Goal: Task Accomplishment & Management: Complete application form

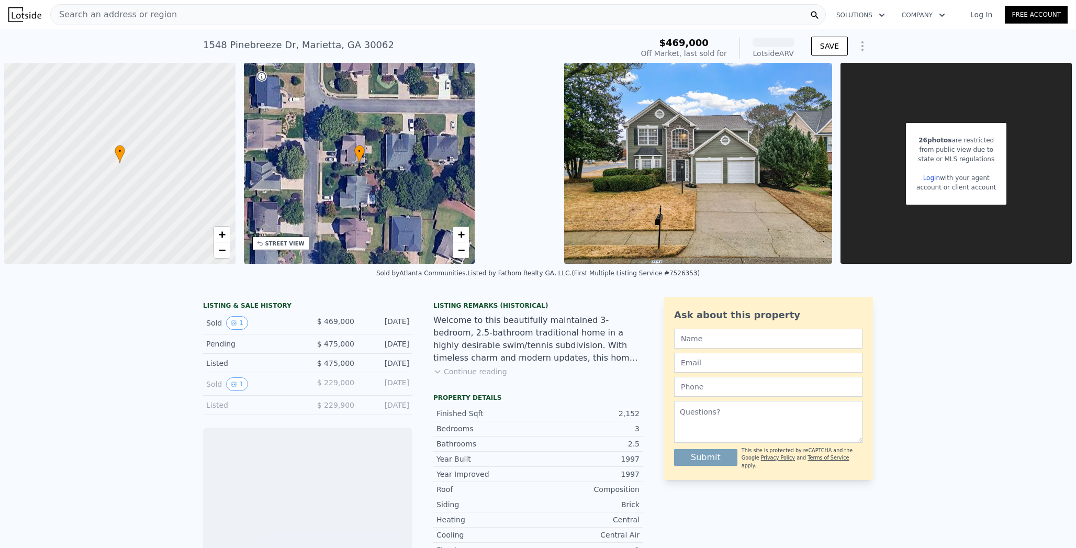
click at [140, 15] on div "Search an address or region" at bounding box center [437, 14] width 775 height 21
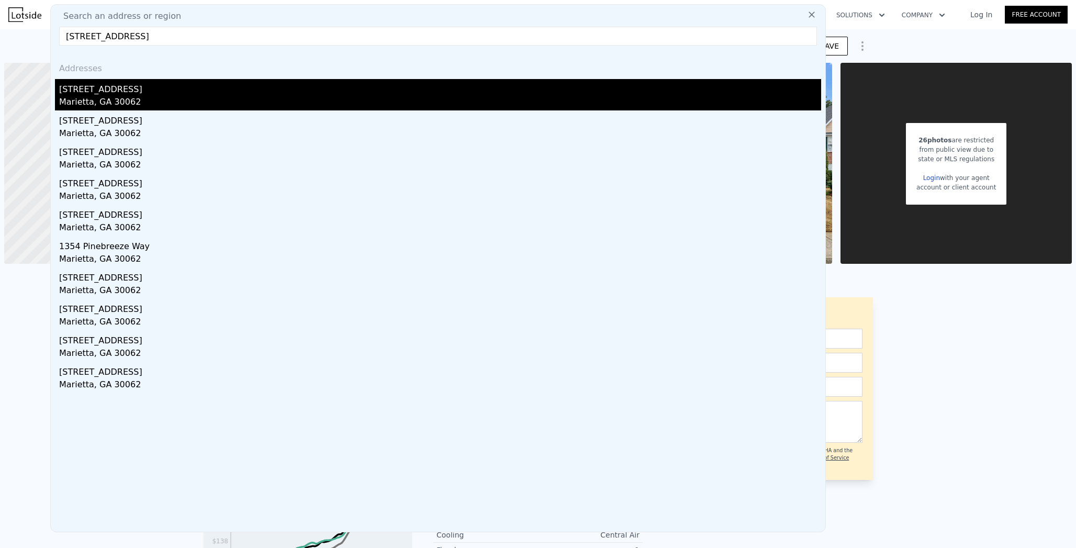
type input "1345 Pinebreeze Way, Marietta, GA 30062"
click at [110, 96] on div "Marietta, GA 30062" at bounding box center [440, 103] width 762 height 15
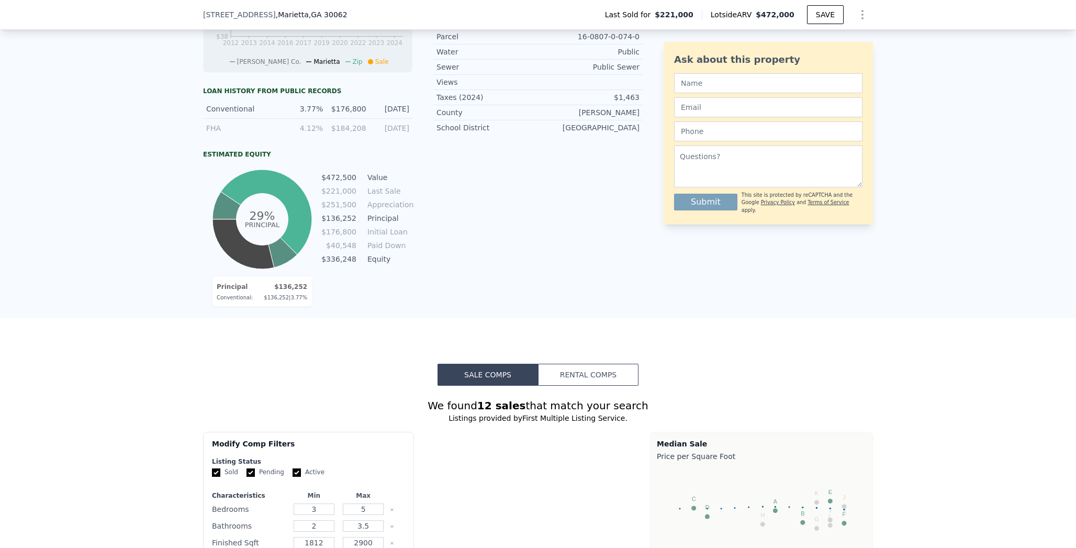
scroll to position [546, 0]
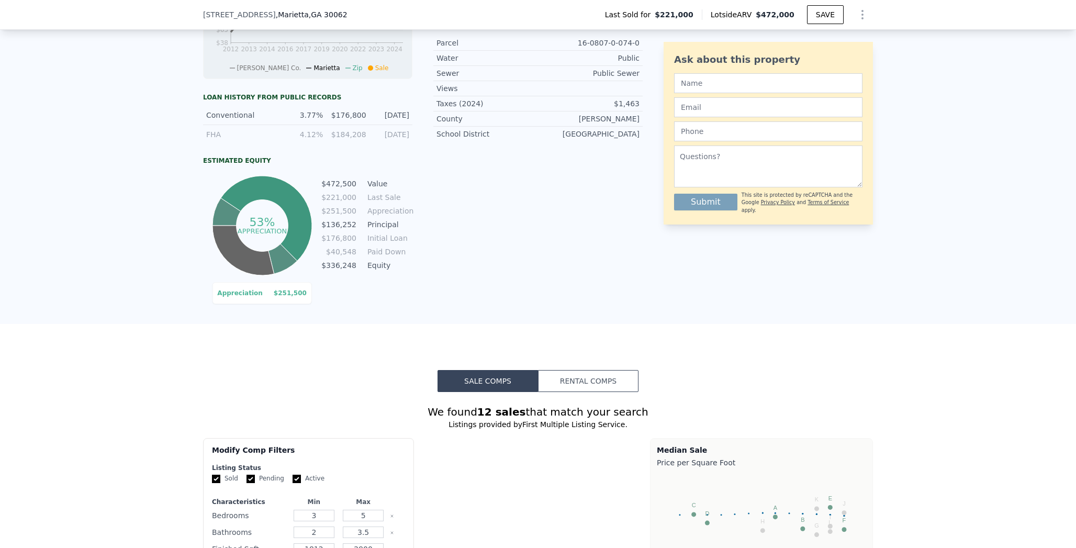
click at [231, 202] on icon at bounding box center [266, 218] width 91 height 85
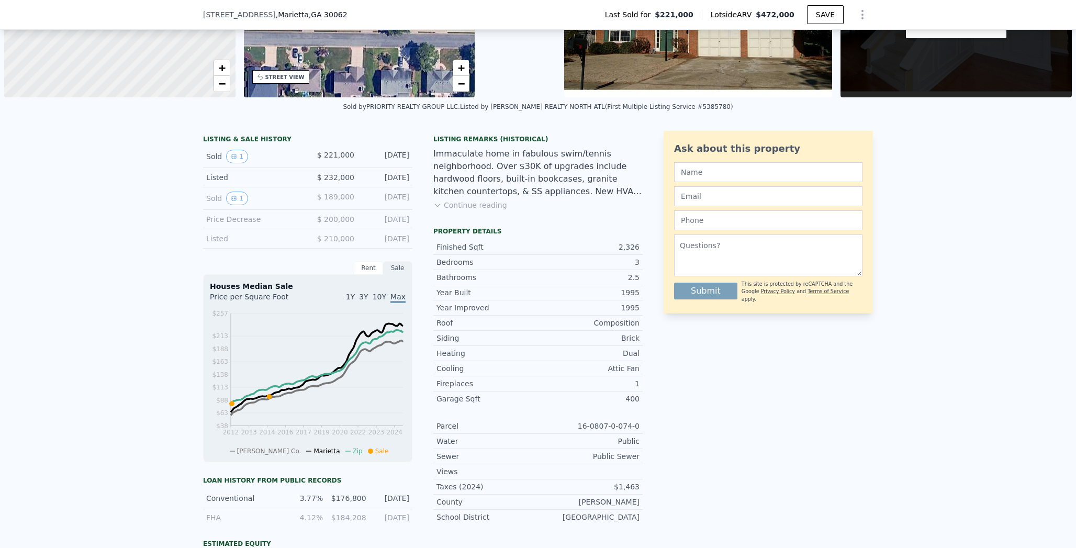
scroll to position [157, 0]
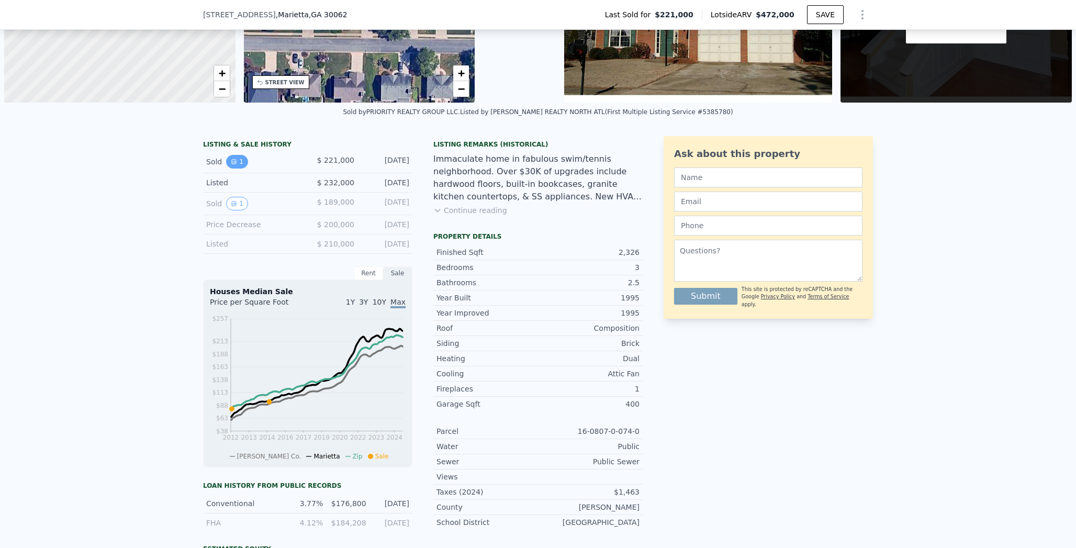
click at [235, 161] on button "1" at bounding box center [237, 162] width 22 height 14
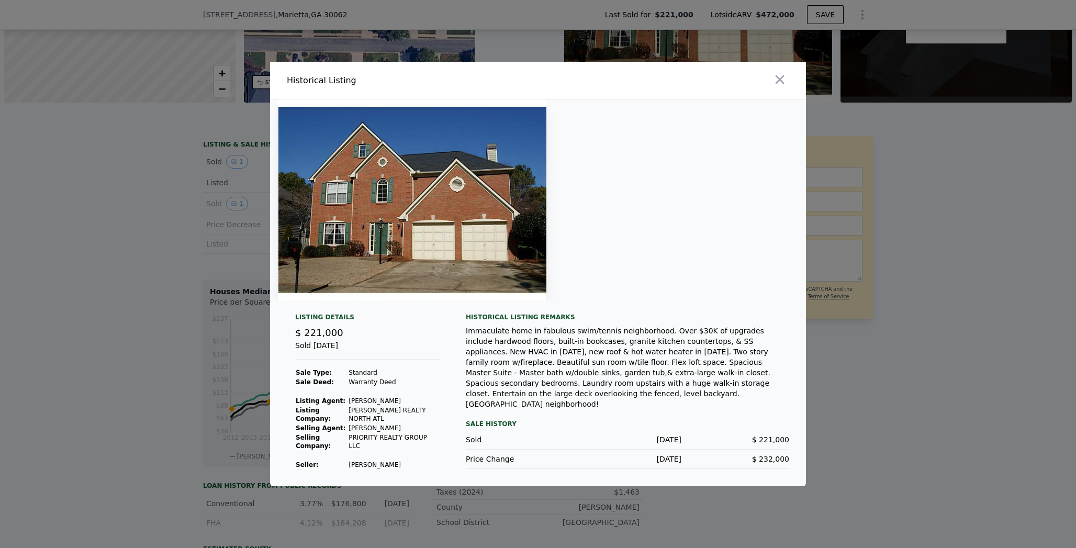
click at [350, 463] on td "Caballero Nathan D" at bounding box center [394, 464] width 93 height 9
click at [162, 306] on div at bounding box center [538, 274] width 1076 height 548
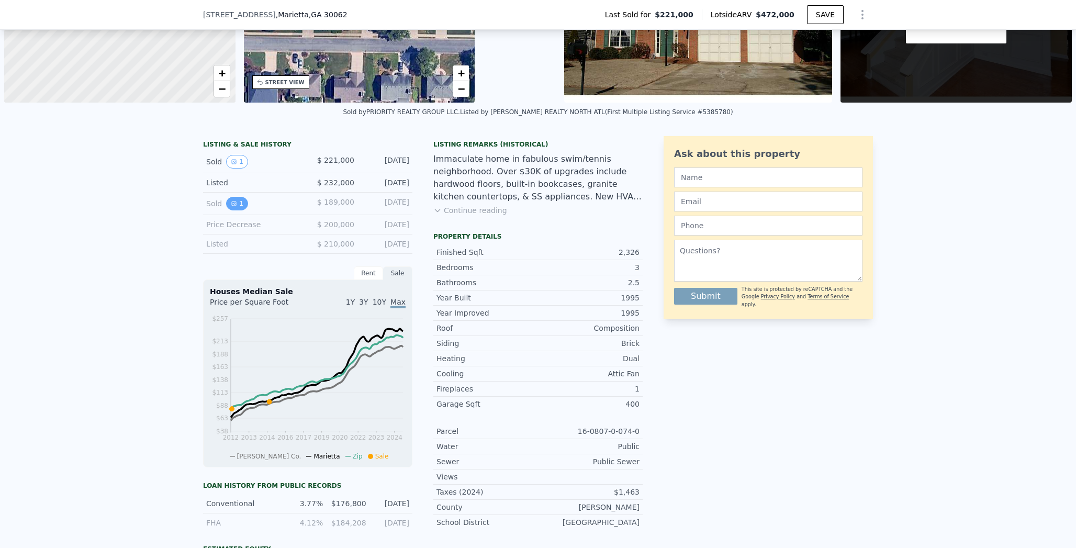
click at [232, 203] on icon "View historical data" at bounding box center [234, 203] width 4 height 4
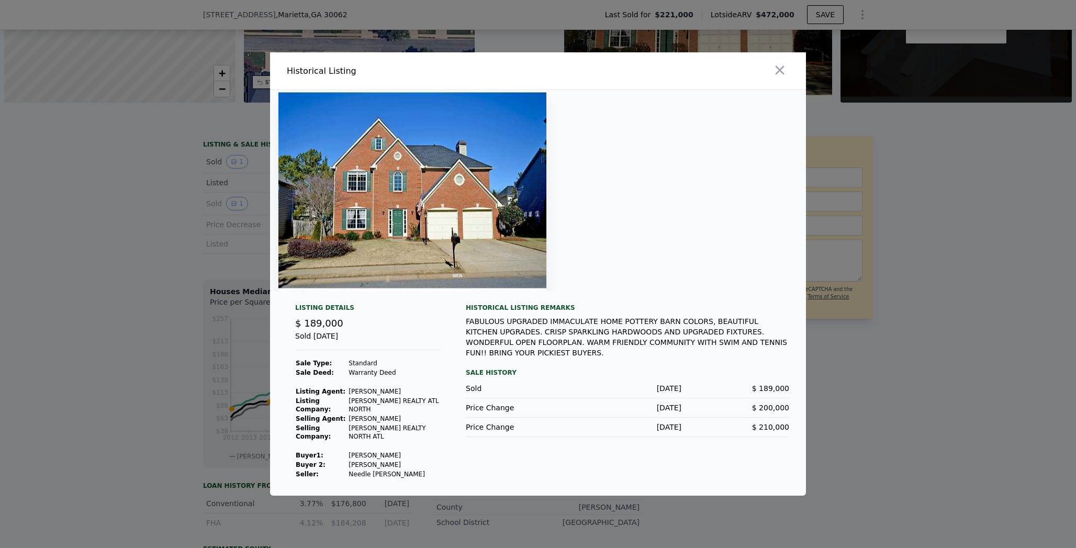
click at [197, 140] on div at bounding box center [538, 274] width 1076 height 548
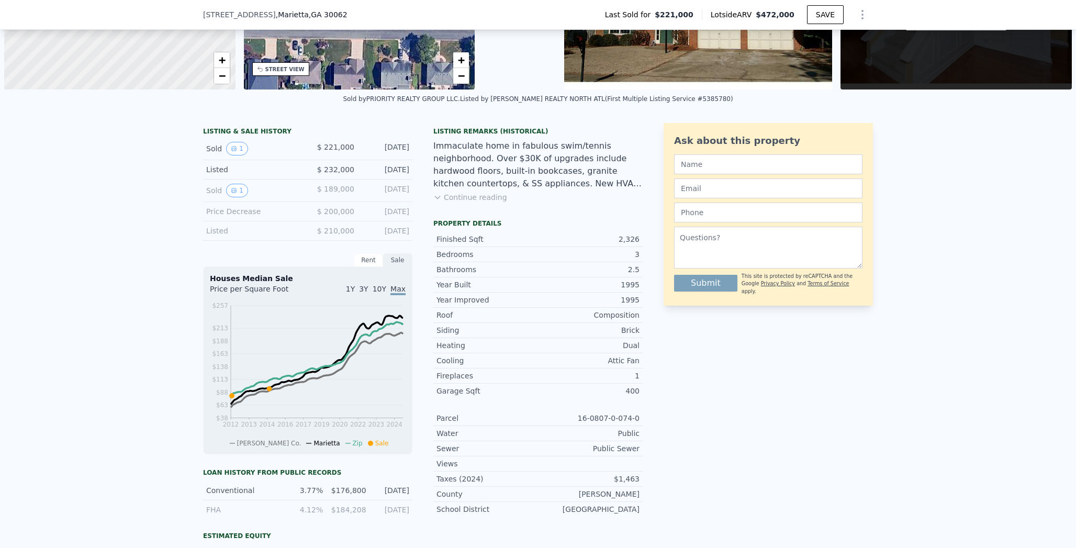
scroll to position [0, 0]
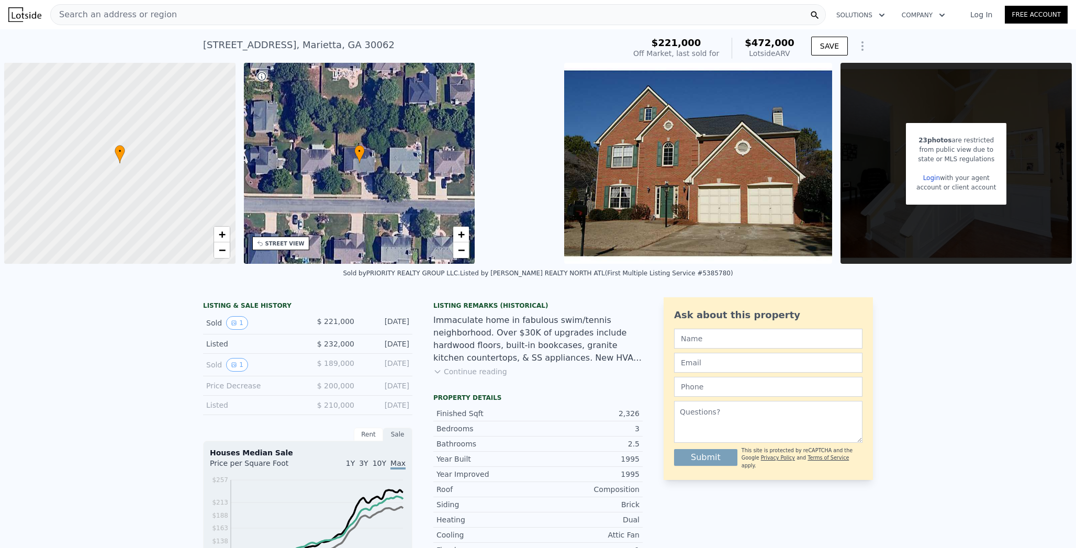
click at [214, 9] on div "Search an address or region" at bounding box center [437, 14] width 775 height 21
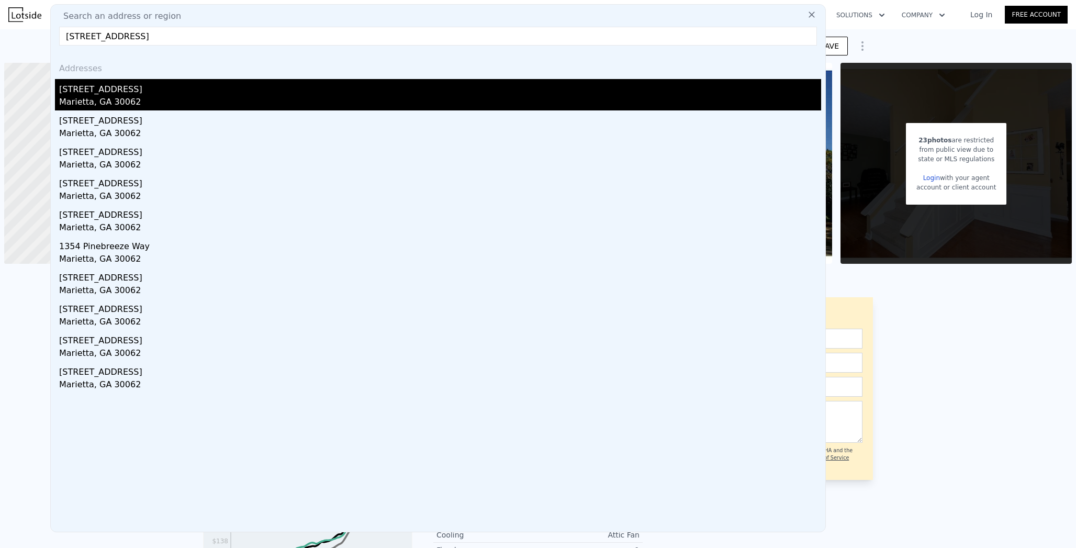
type input "1345 Pinebreeze Way, Marietta, GA 30062"
click at [142, 89] on div "1345 Pinebreeze Way" at bounding box center [440, 87] width 762 height 17
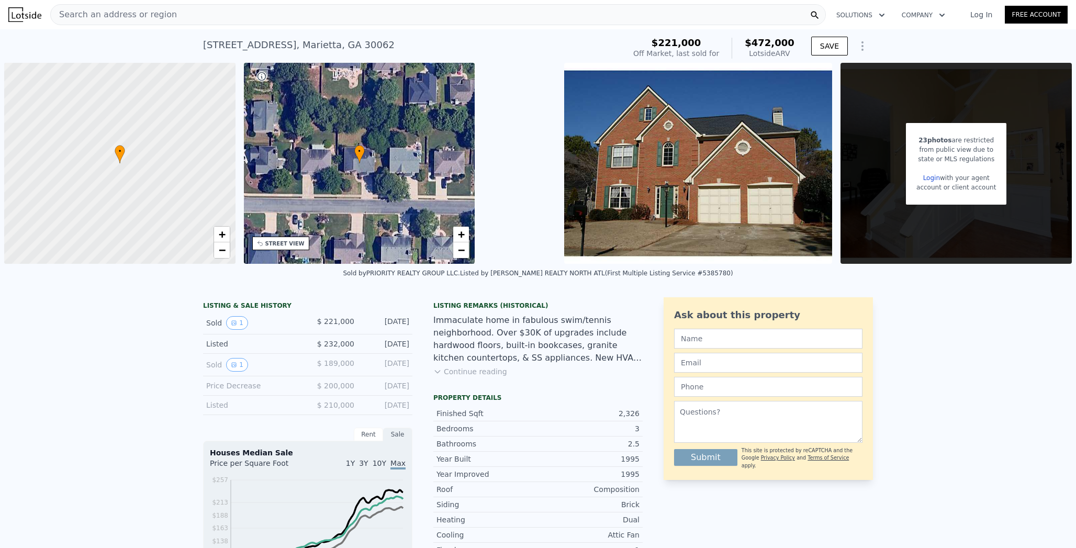
click at [188, 15] on div "Search an address or region" at bounding box center [437, 14] width 775 height 21
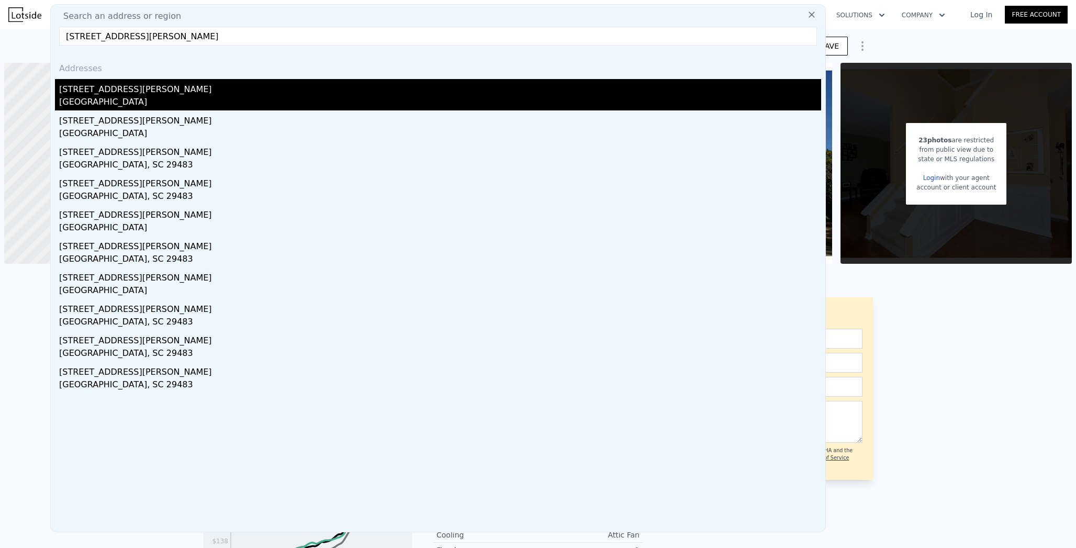
type input "3734 Townsend Way"
click at [139, 91] on div "3734 Townsend Way" at bounding box center [440, 87] width 762 height 17
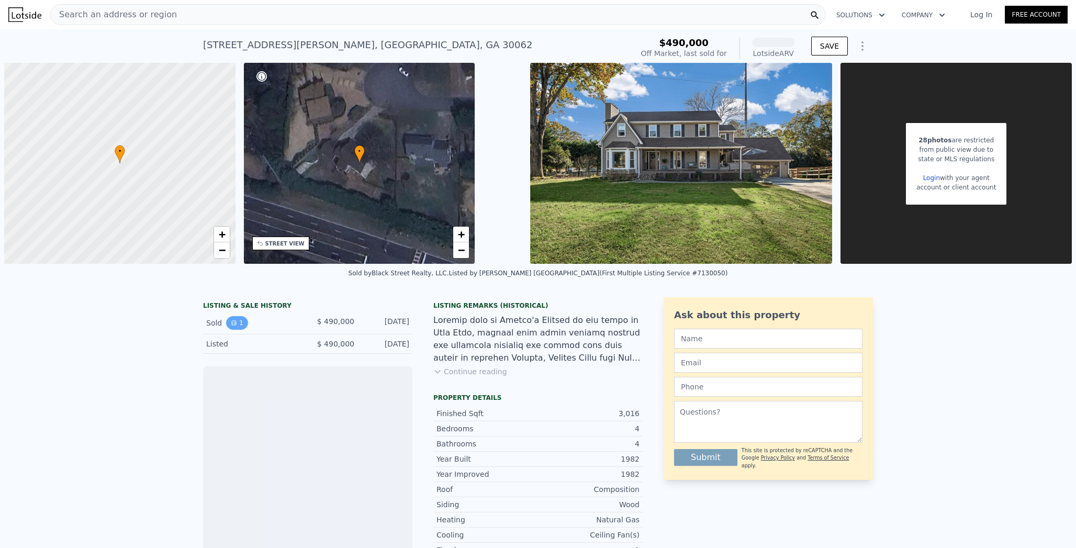
click at [231, 320] on icon "View historical data" at bounding box center [234, 323] width 6 height 6
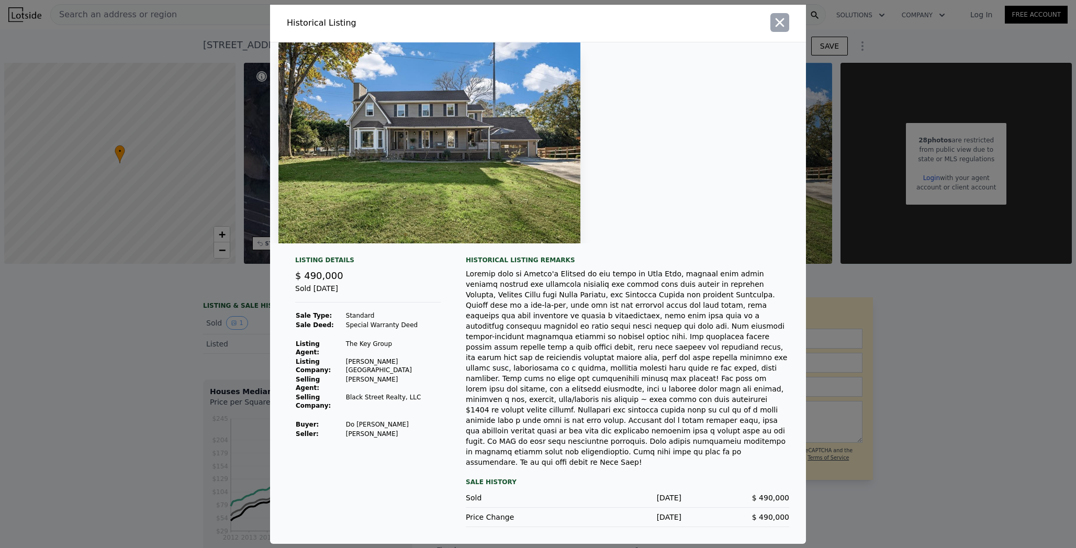
click at [777, 27] on icon "button" at bounding box center [779, 22] width 9 height 9
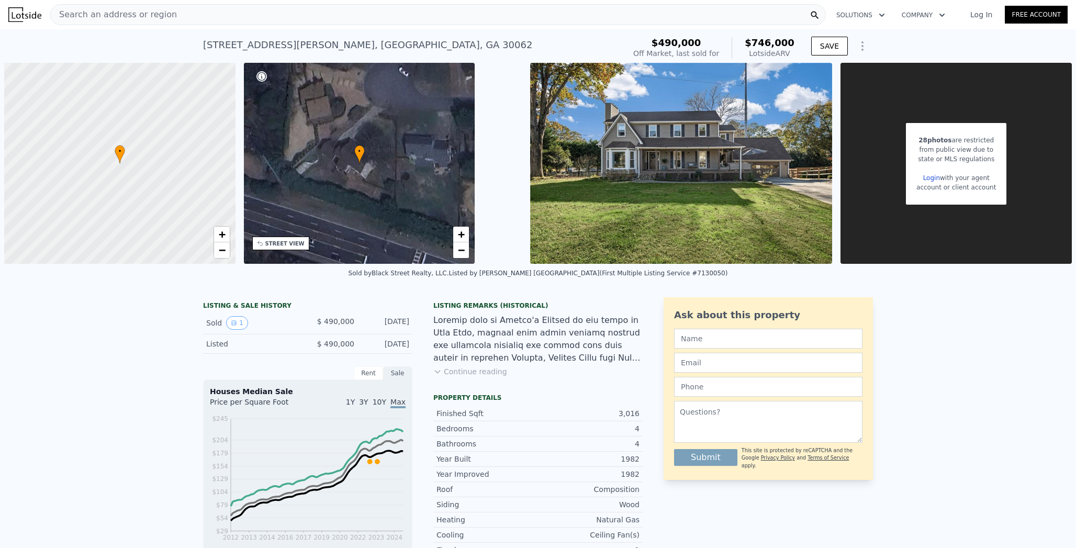
click at [666, 139] on img at bounding box center [681, 163] width 302 height 201
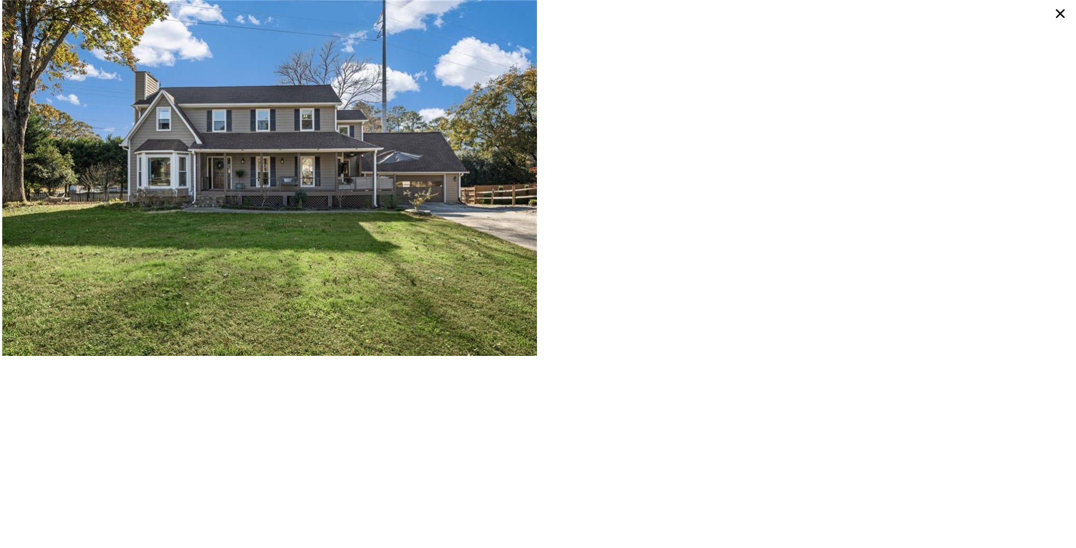
click at [1061, 17] on icon at bounding box center [1060, 13] width 19 height 19
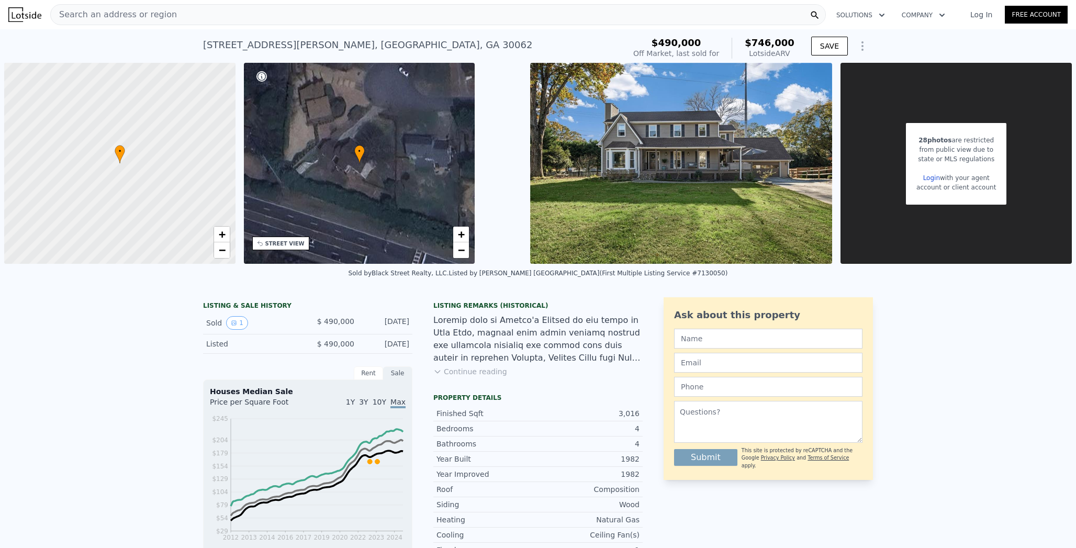
click at [689, 83] on img at bounding box center [681, 163] width 302 height 201
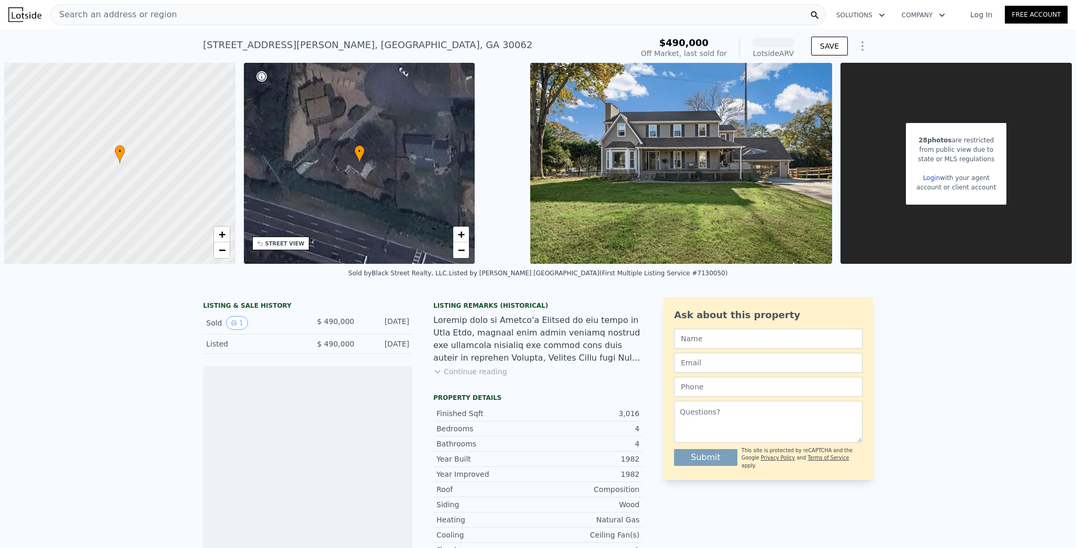
click at [143, 2] on div "Search an address or region Solutions Company Open main menu Log In Free Account" at bounding box center [537, 14] width 1059 height 25
click at [143, 16] on div "Search an address or region" at bounding box center [437, 14] width 775 height 21
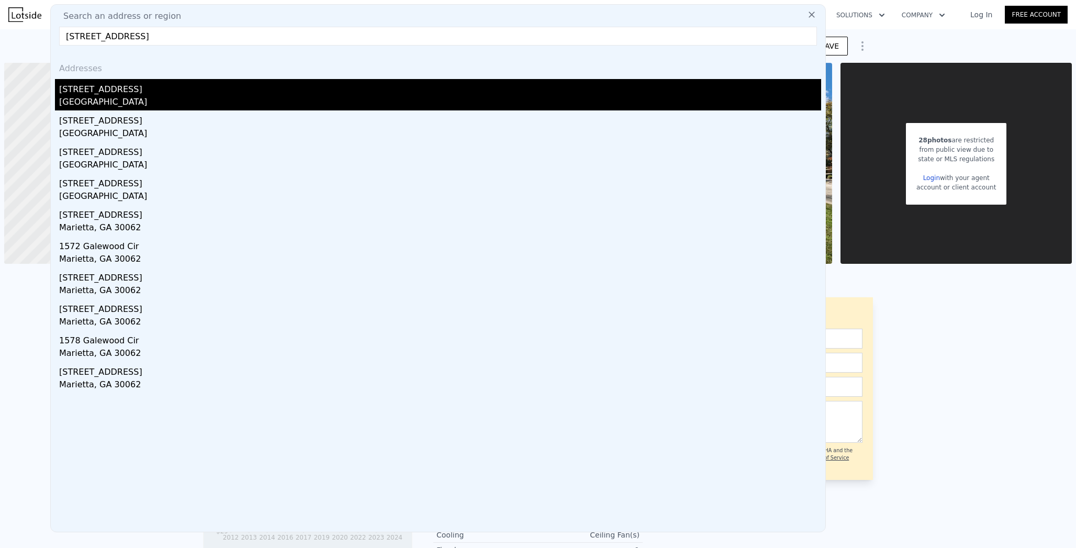
type input "1715 Garden Cir, Marietta, GA 30062"
click at [95, 80] on div "[STREET_ADDRESS]" at bounding box center [440, 87] width 762 height 17
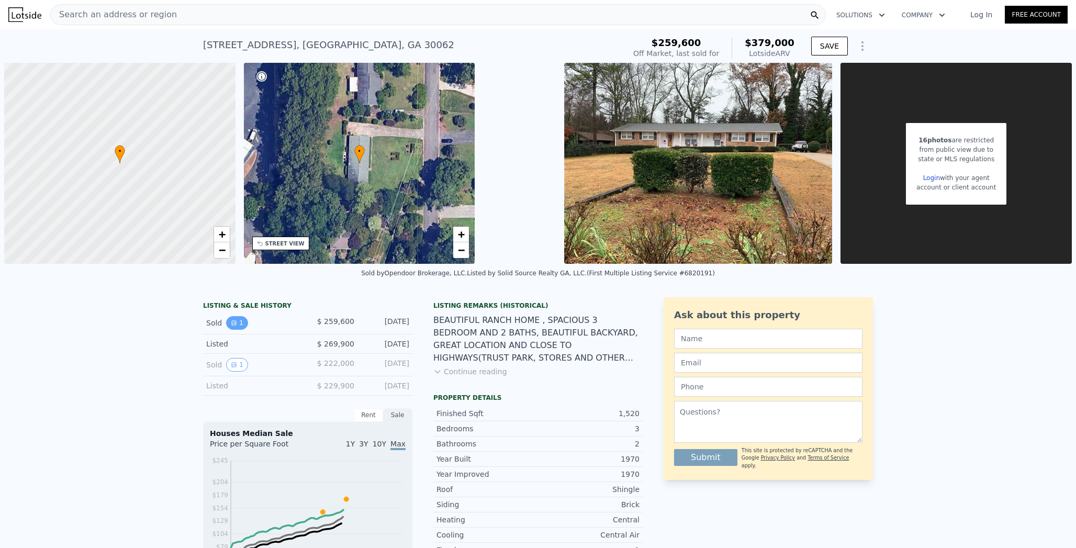
click at [232, 320] on icon "View historical data" at bounding box center [234, 323] width 6 height 6
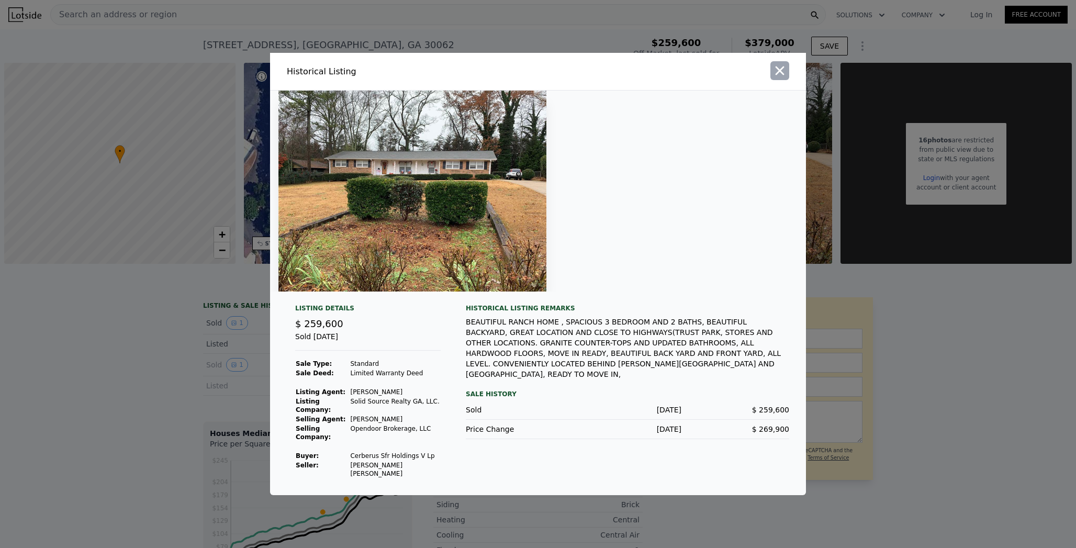
click at [777, 78] on icon "button" at bounding box center [779, 70] width 15 height 15
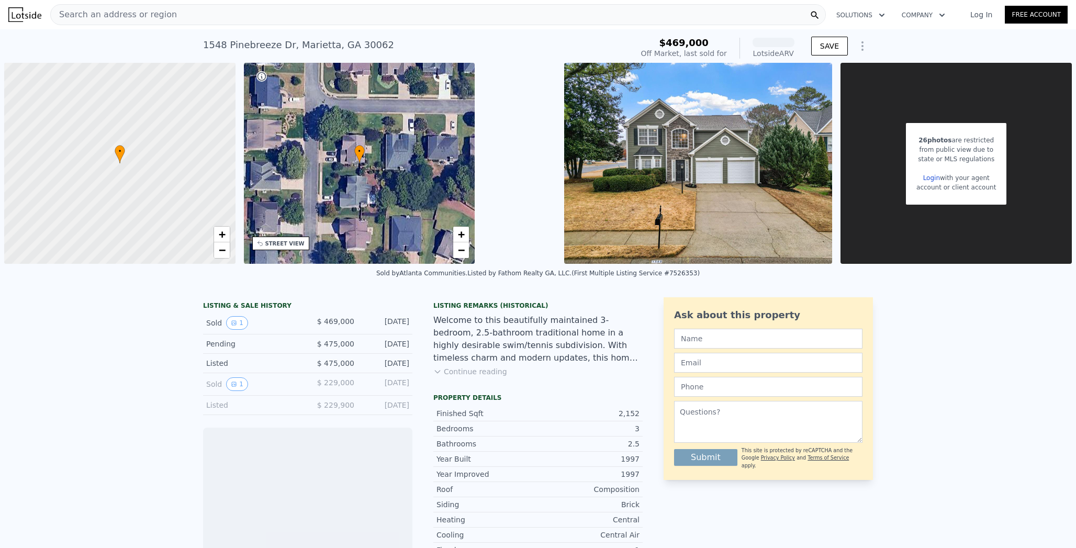
click at [114, 15] on span "Search an address or region" at bounding box center [114, 14] width 126 height 13
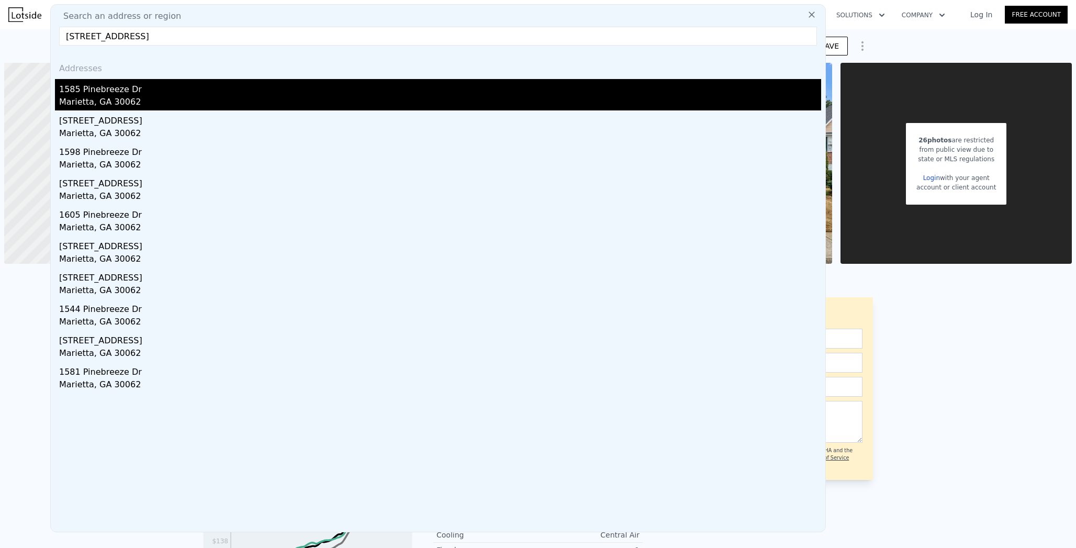
type input "1585 Pinebreeze Dr, Marietta, GA 30062"
click at [106, 89] on div "1585 Pinebreeze Dr" at bounding box center [440, 87] width 762 height 17
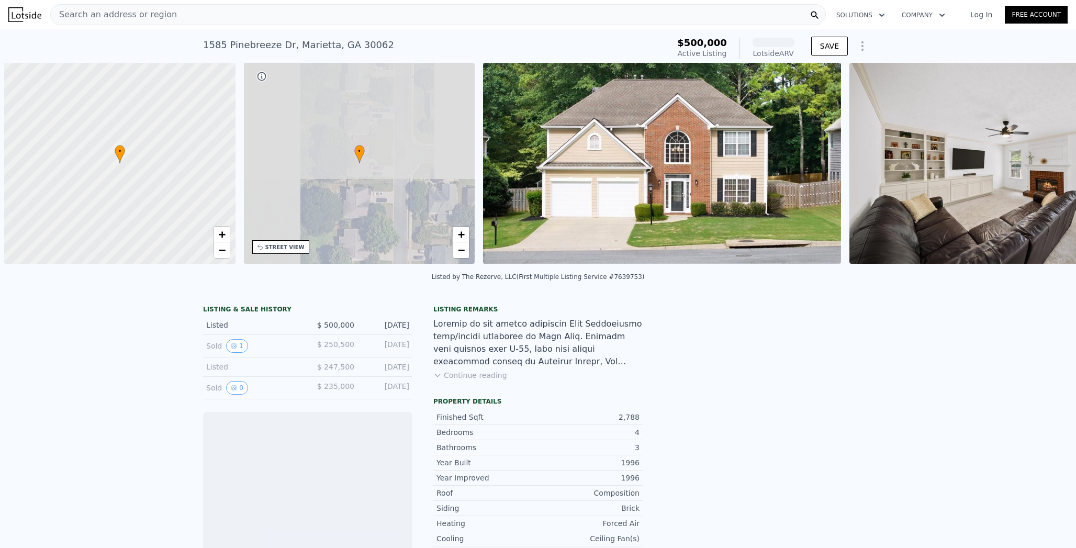
scroll to position [0, 4]
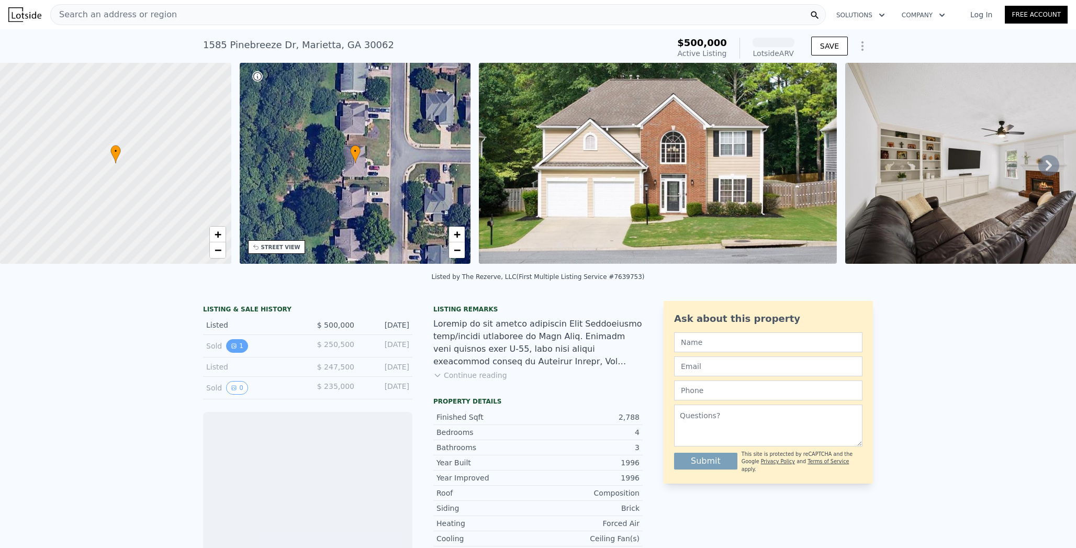
click at [241, 348] on button "1" at bounding box center [237, 346] width 22 height 14
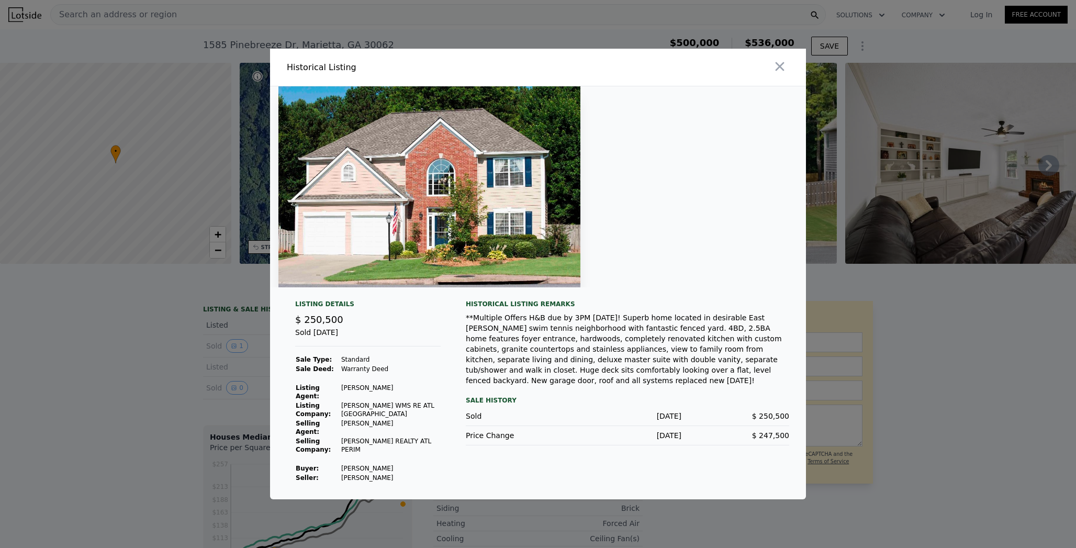
click at [780, 85] on div at bounding box center [674, 67] width 264 height 37
click at [780, 74] on icon "button" at bounding box center [779, 66] width 15 height 15
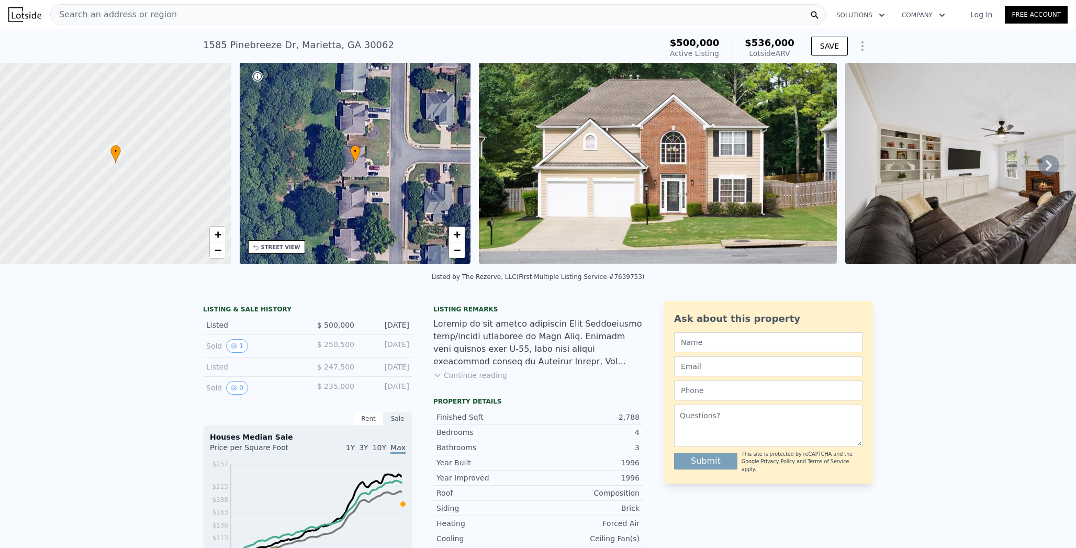
click at [956, 180] on img at bounding box center [996, 163] width 302 height 201
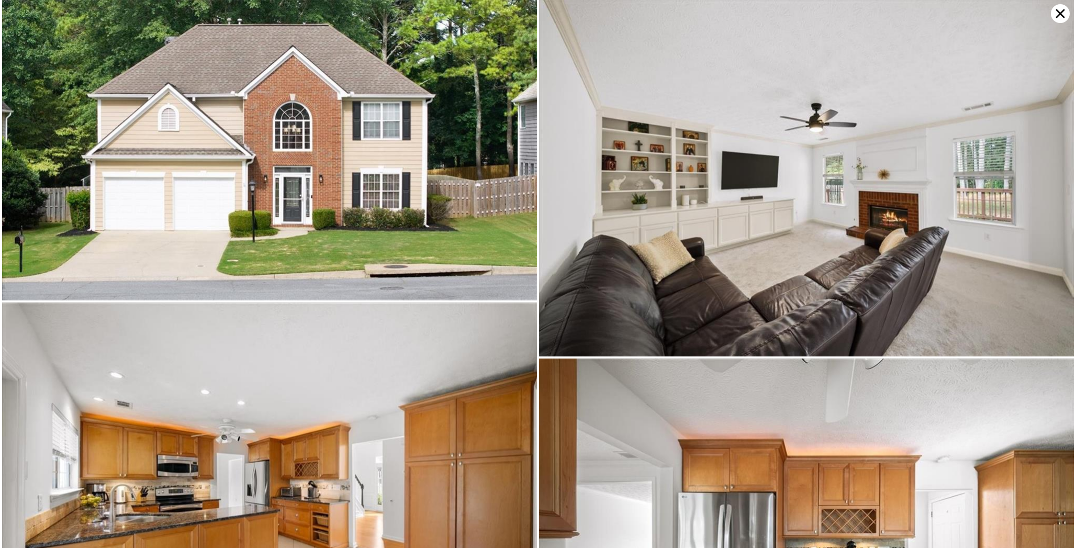
click at [1053, 19] on icon at bounding box center [1060, 13] width 19 height 19
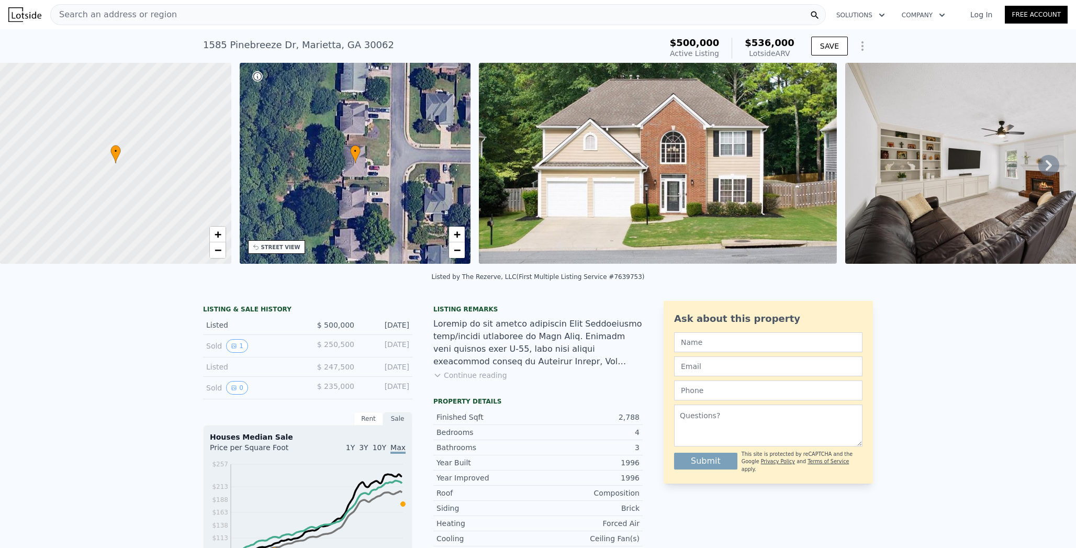
click at [1038, 173] on icon at bounding box center [1048, 165] width 21 height 21
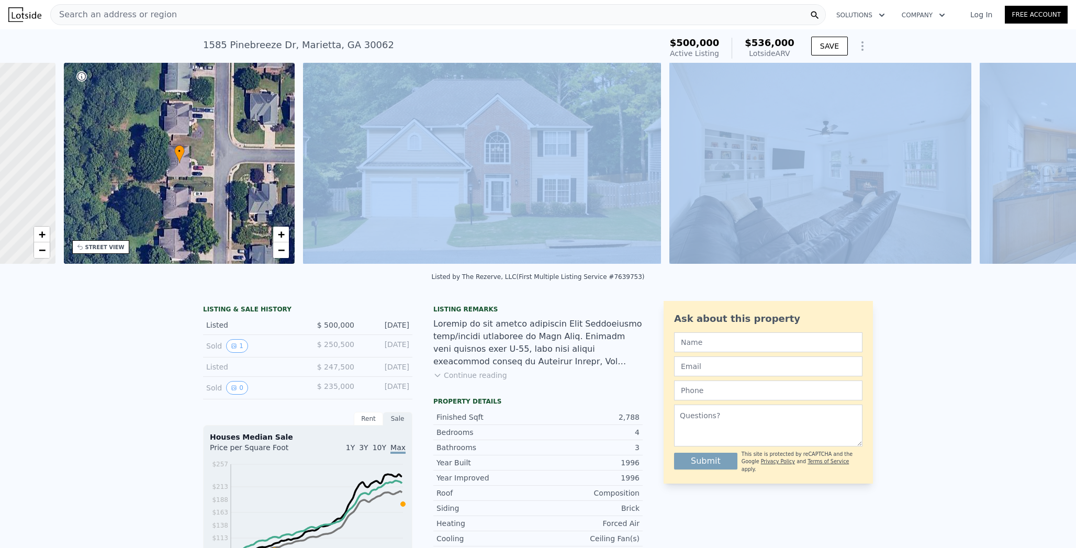
click at [1038, 173] on div "• + − • + − STREET VIEW Loading... SATELLITE VIEW" at bounding box center [538, 165] width 1076 height 205
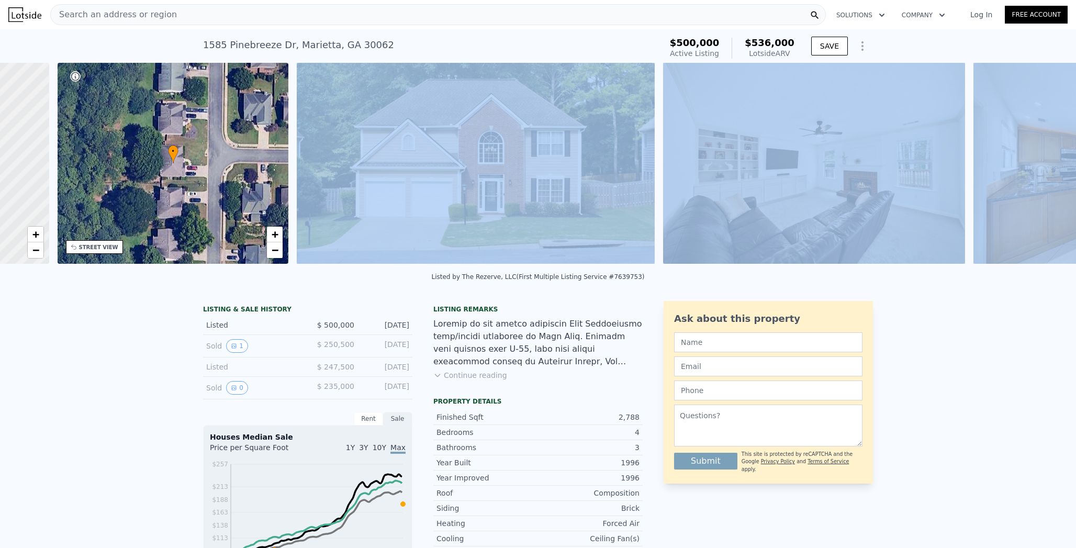
scroll to position [0, 243]
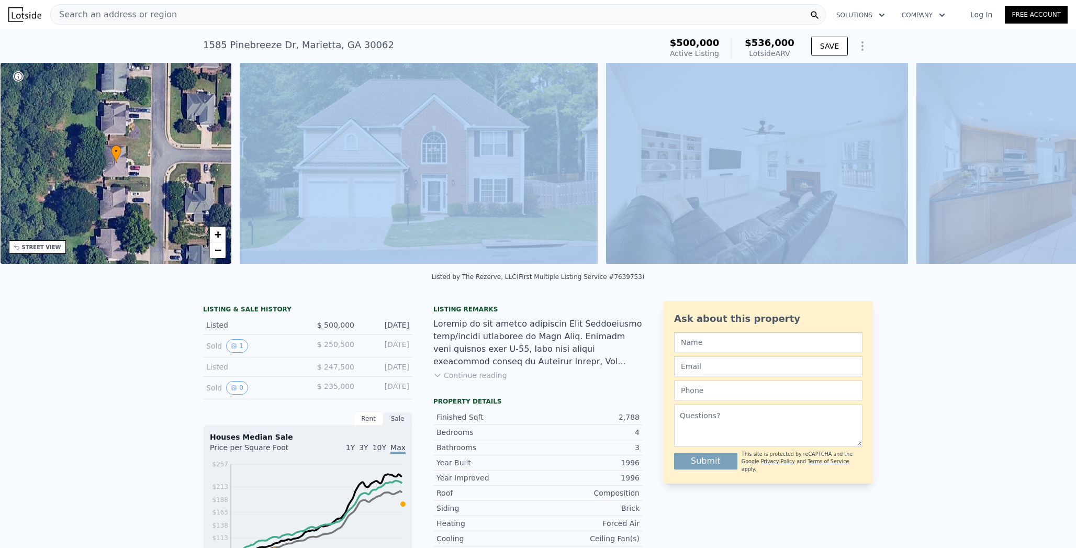
click at [1038, 173] on img at bounding box center [1067, 163] width 302 height 201
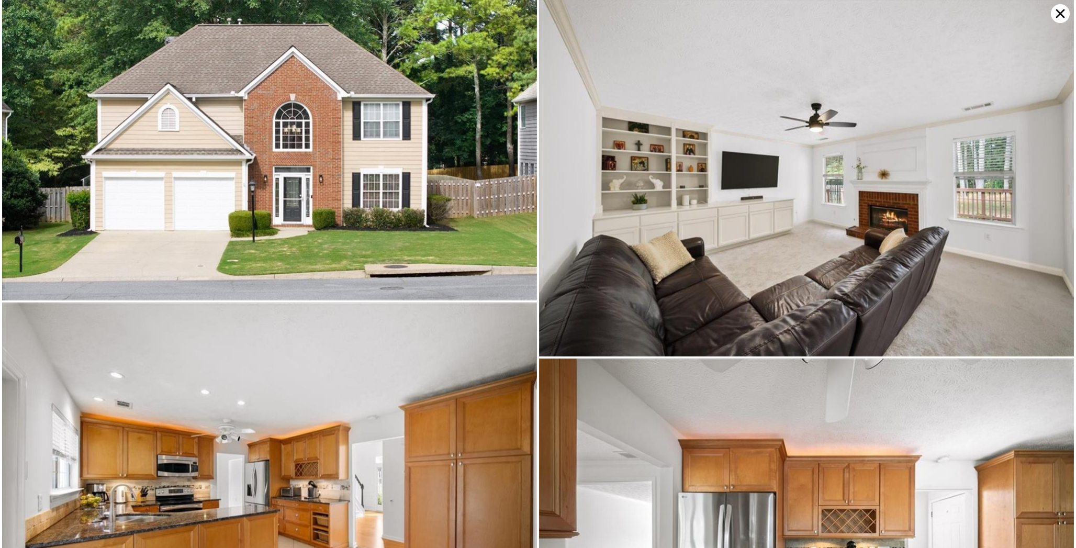
click at [1058, 15] on icon at bounding box center [1060, 13] width 9 height 9
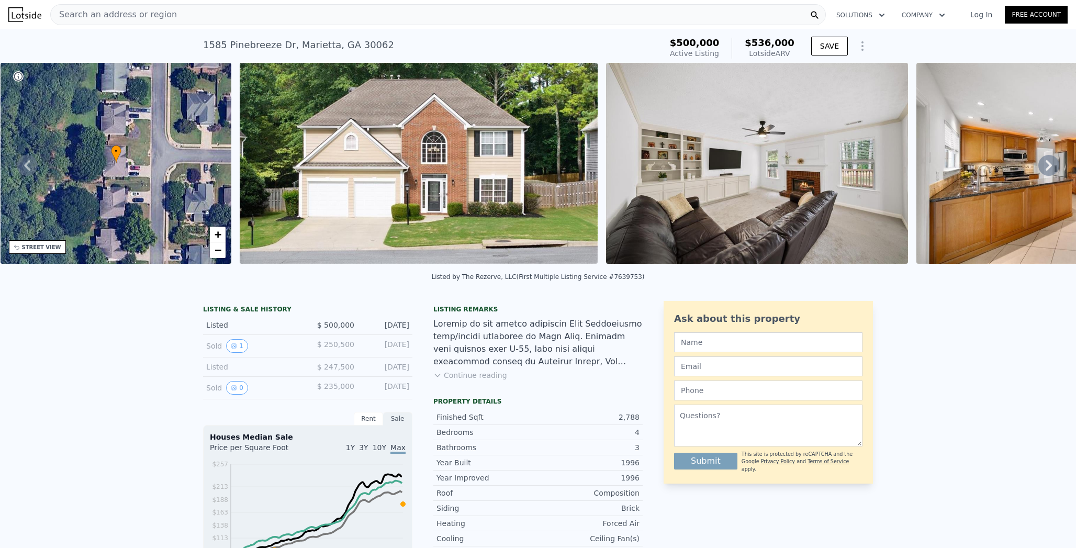
click at [1038, 167] on icon at bounding box center [1048, 165] width 21 height 21
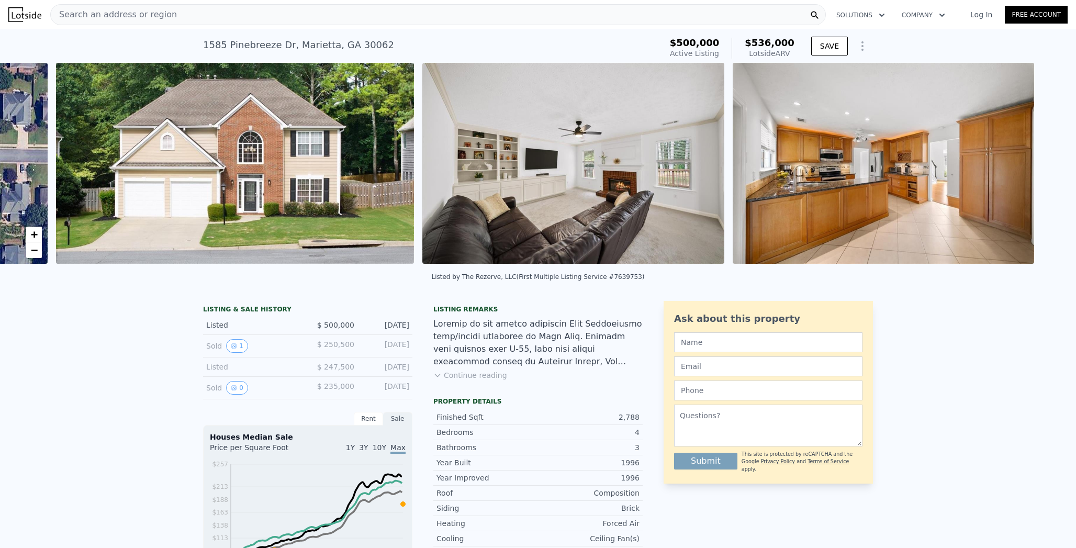
scroll to position [0, 479]
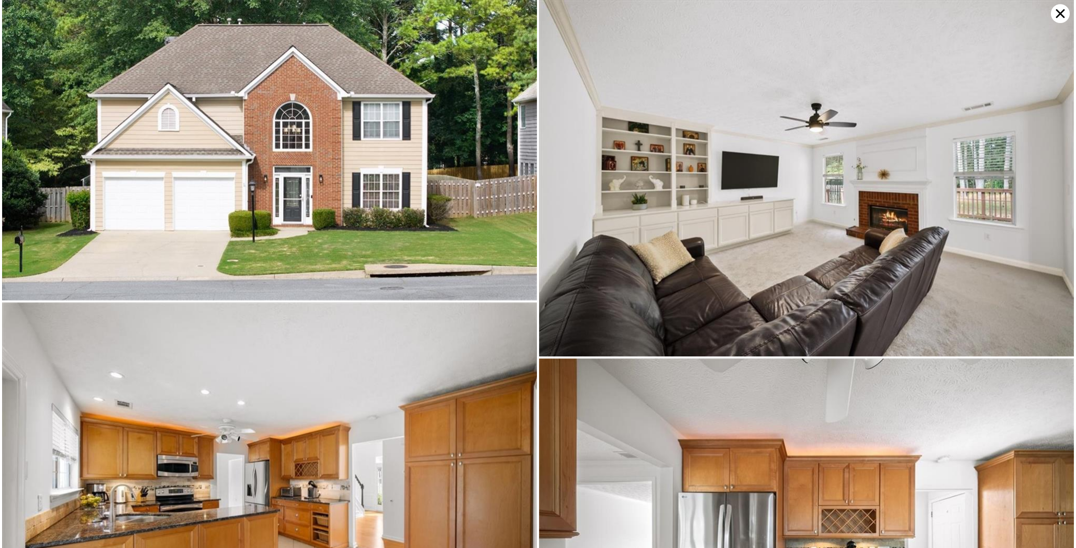
click at [1072, 11] on div at bounding box center [538, 274] width 1076 height 548
click at [1063, 11] on icon at bounding box center [1060, 13] width 9 height 9
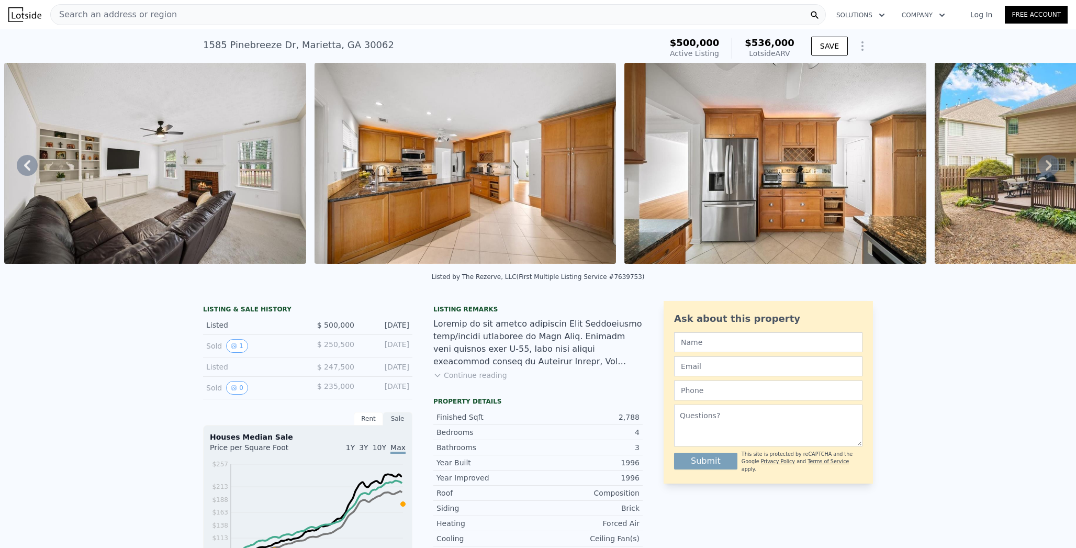
click at [1045, 166] on icon at bounding box center [1048, 165] width 6 height 10
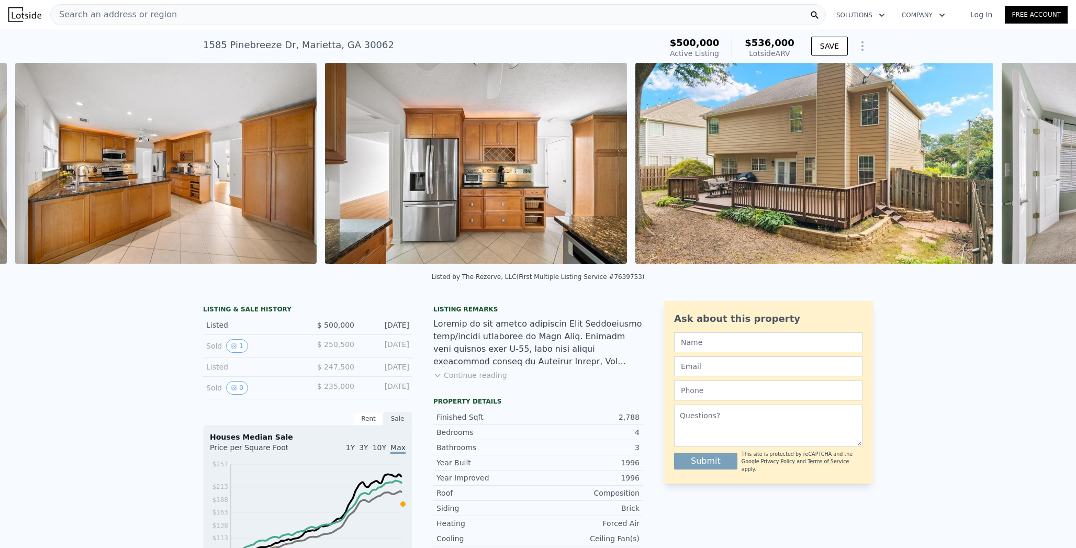
scroll to position [0, 1155]
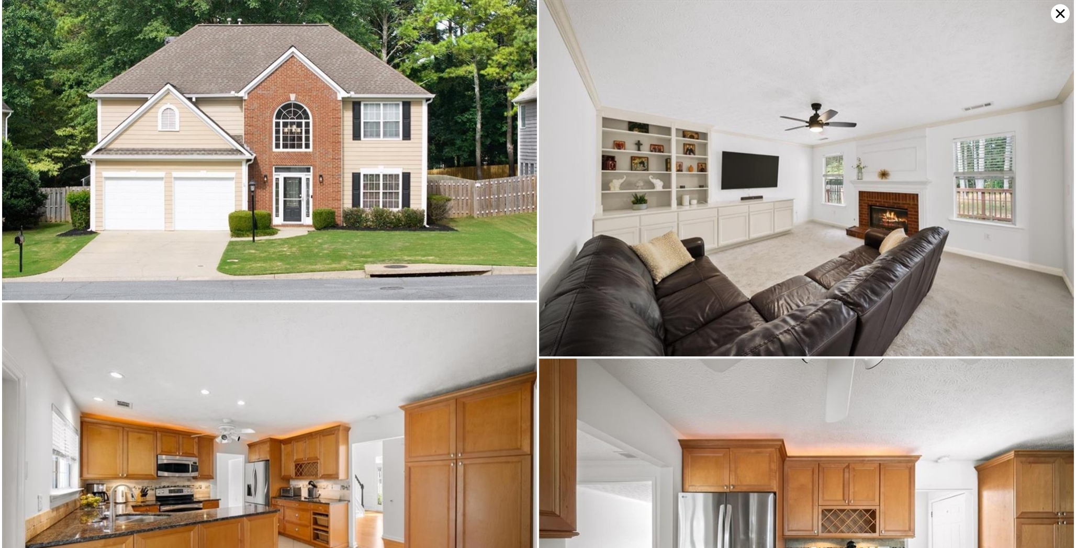
click at [1056, 10] on icon at bounding box center [1060, 13] width 9 height 9
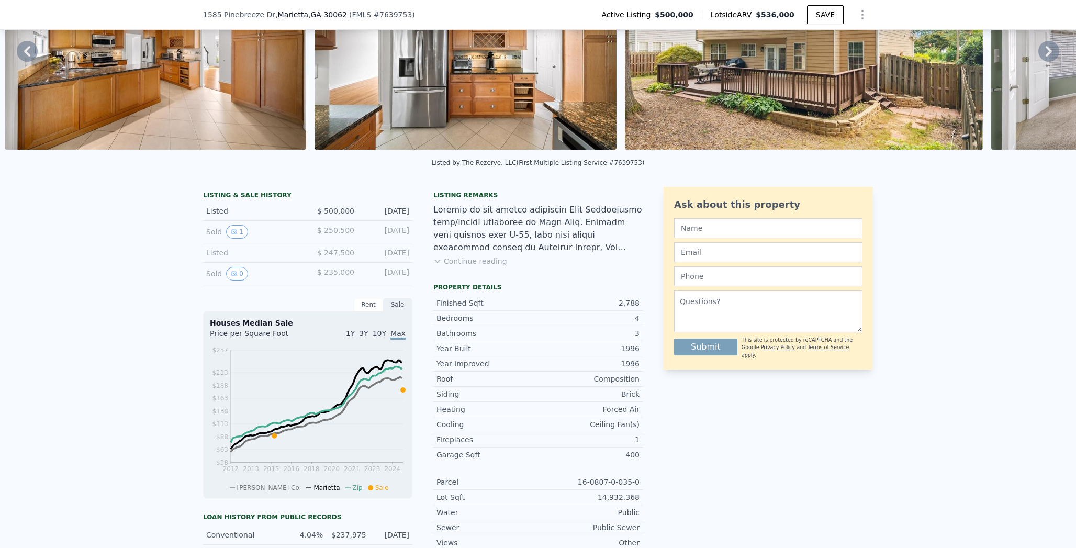
scroll to position [0, 0]
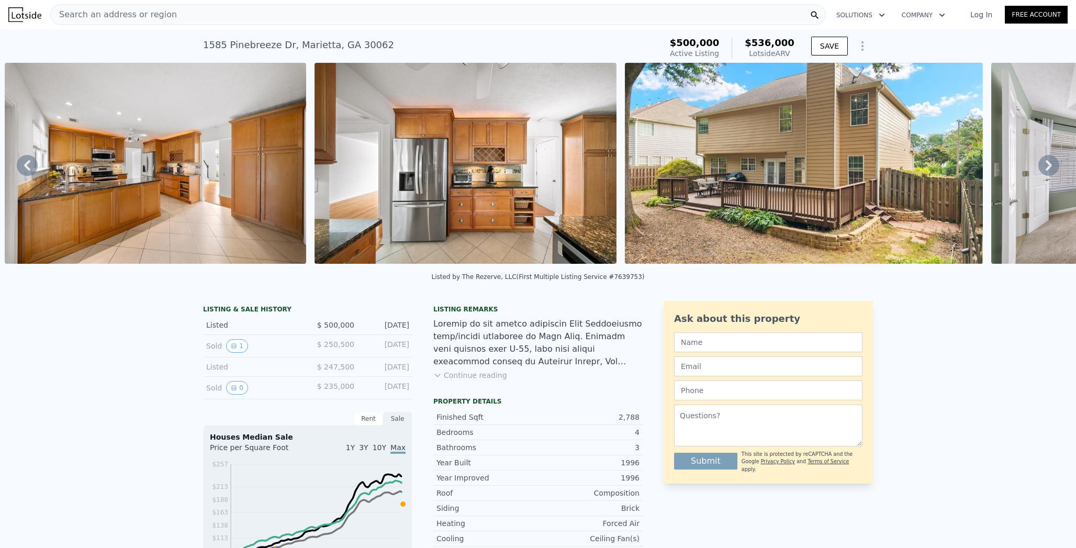
click at [54, 150] on img at bounding box center [156, 163] width 302 height 201
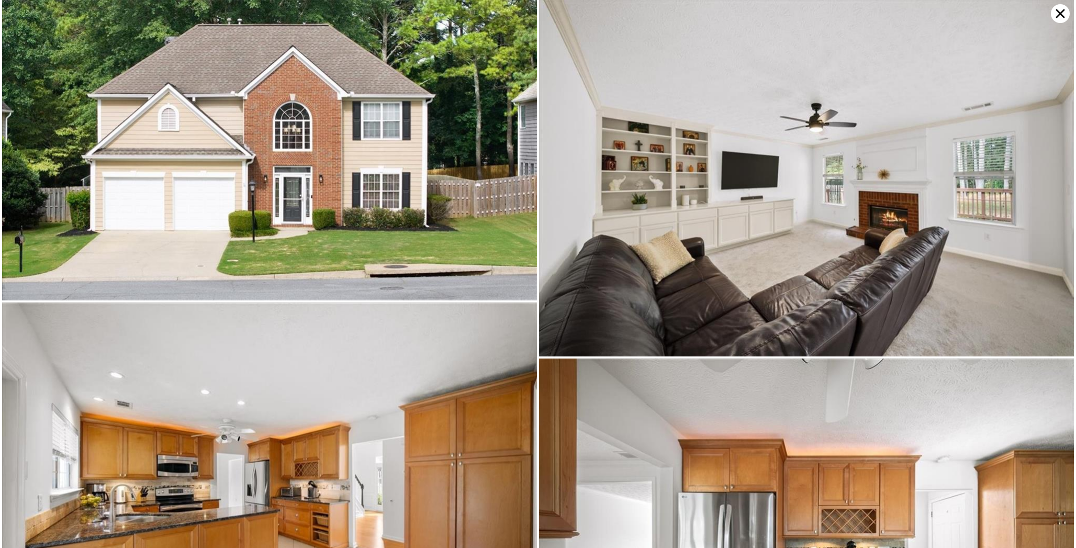
click at [106, 146] on div at bounding box center [538, 274] width 1076 height 548
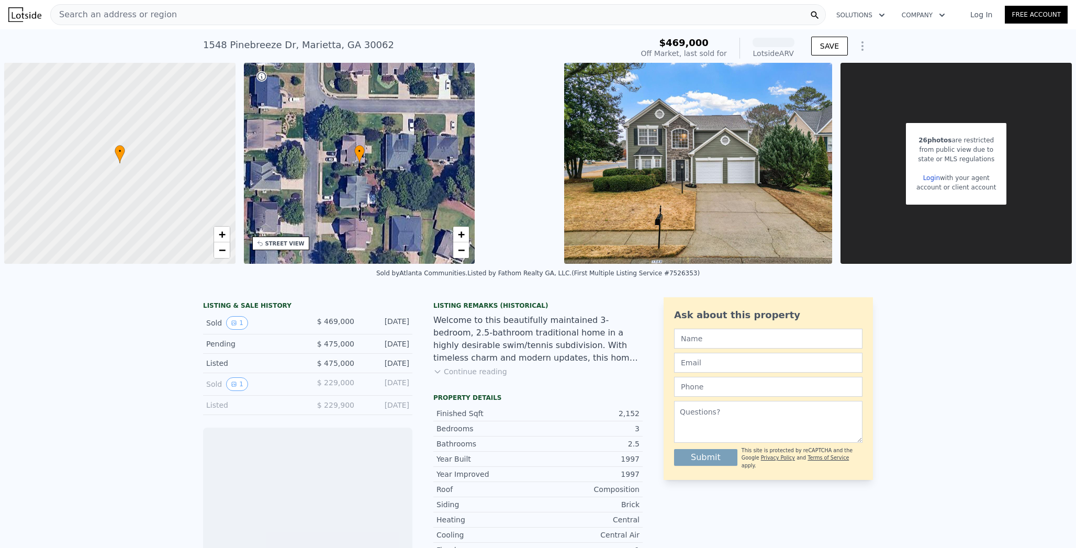
click at [129, 18] on div "Search an address or region" at bounding box center [437, 14] width 775 height 21
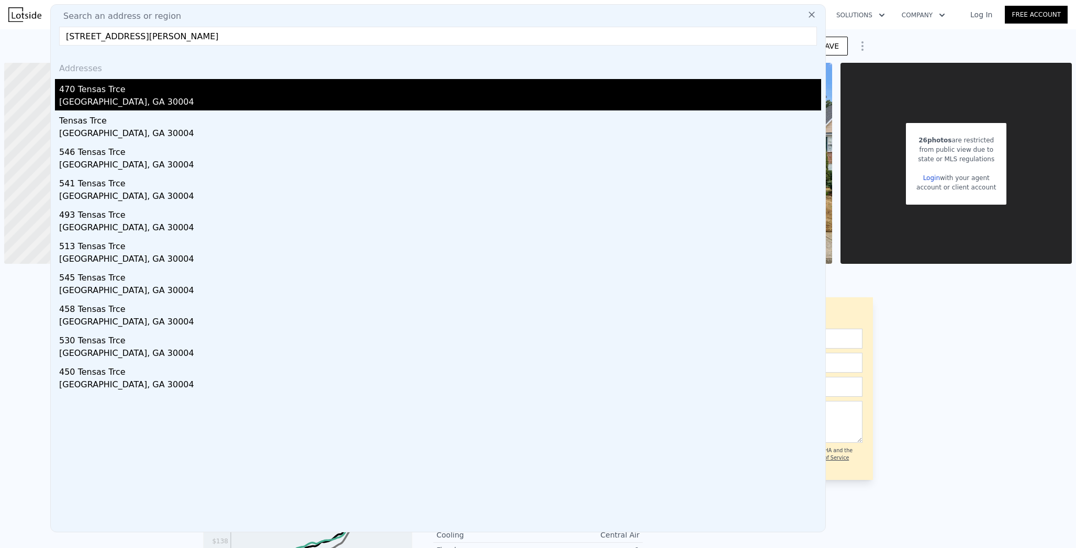
type input "[STREET_ADDRESS][PERSON_NAME]"
click at [94, 92] on div "470 Tensas Trce" at bounding box center [440, 87] width 762 height 17
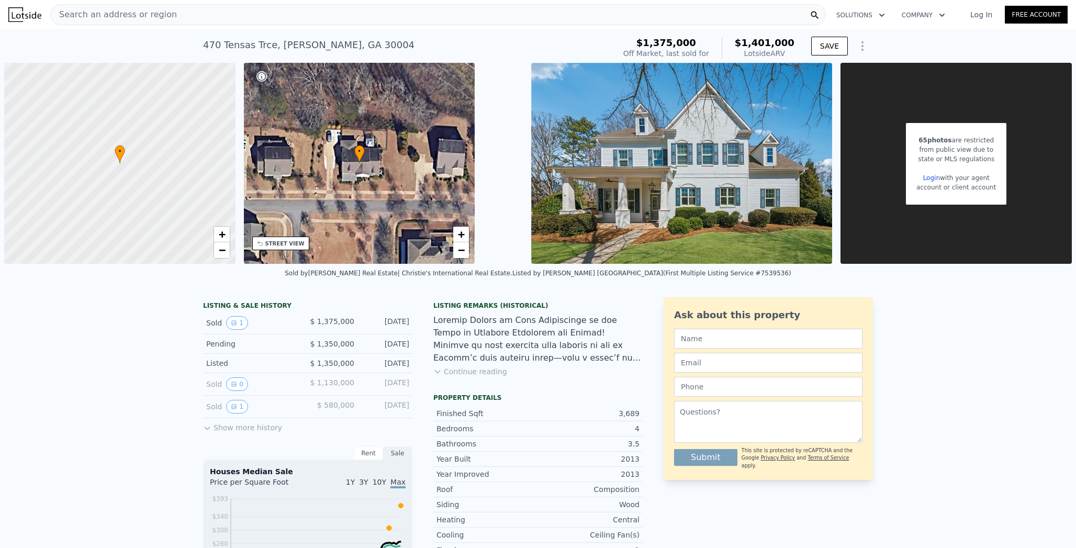
click at [928, 174] on link "Login" at bounding box center [931, 177] width 17 height 7
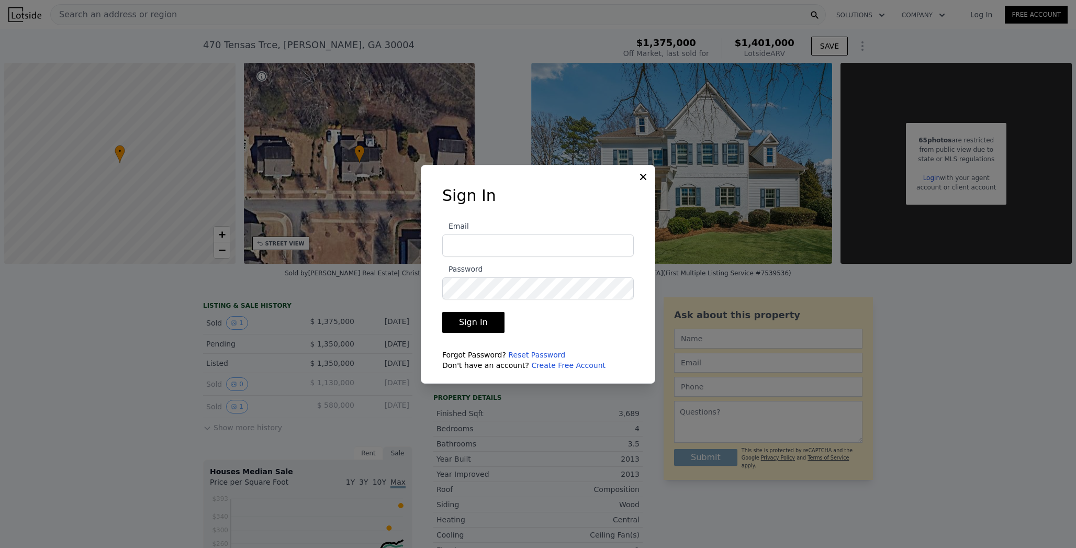
click at [551, 363] on link "Create Free Account" at bounding box center [568, 365] width 74 height 8
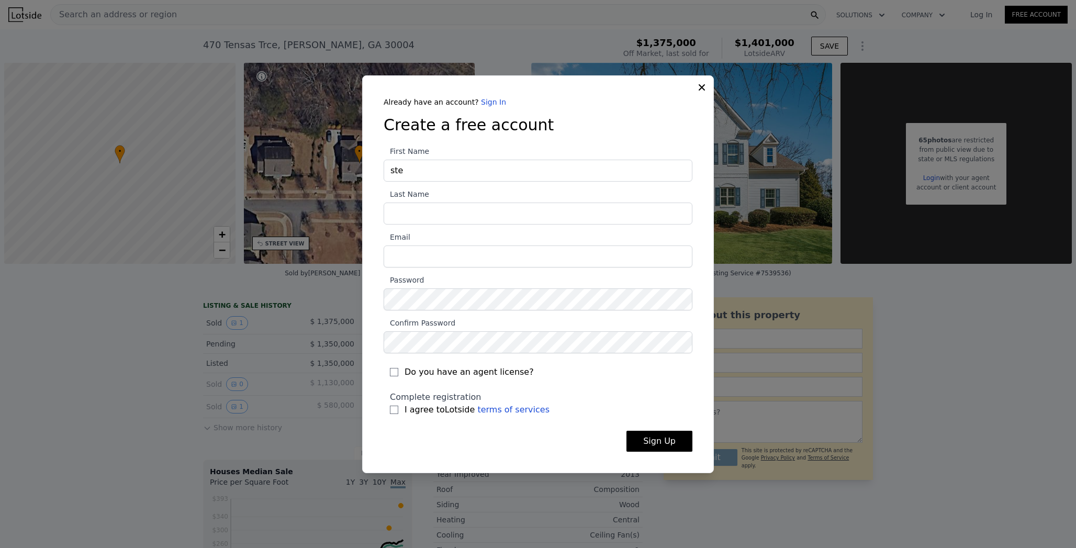
type input "[PERSON_NAME]"
type input "[PERSON_NAME][EMAIL_ADDRESS][DOMAIN_NAME]"
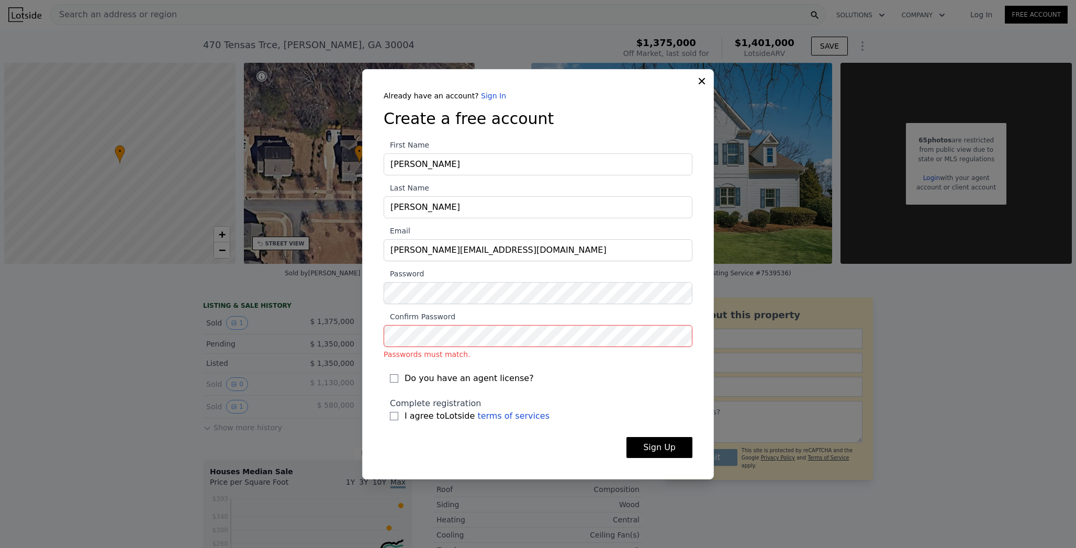
click at [410, 414] on span "I agree to Lotside terms of services" at bounding box center [476, 416] width 145 height 13
click at [398, 414] on input "I agree to Lotside terms of services" at bounding box center [394, 416] width 8 height 8
checkbox input "true"
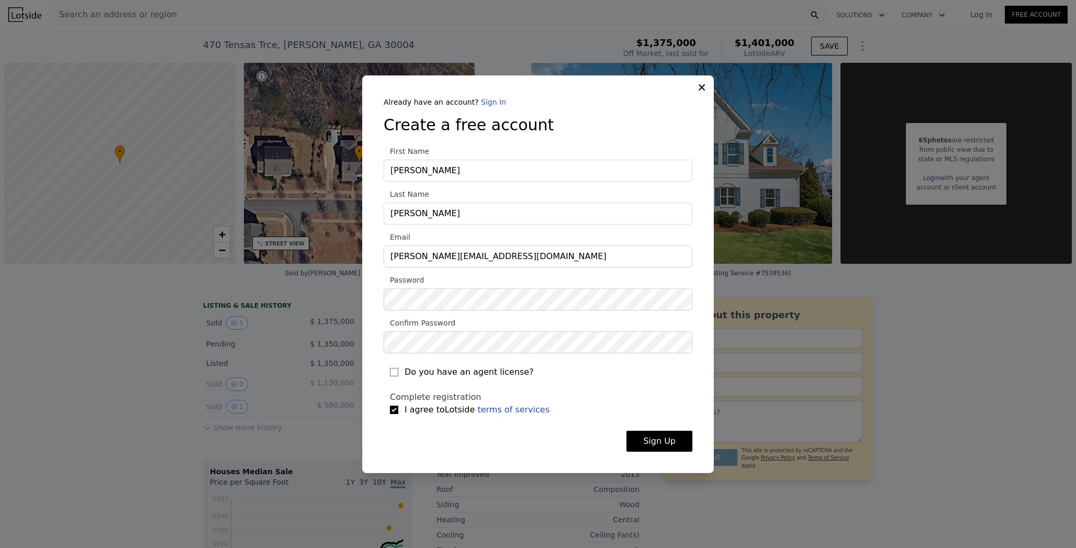
click at [670, 439] on button "Sign Up" at bounding box center [659, 441] width 66 height 21
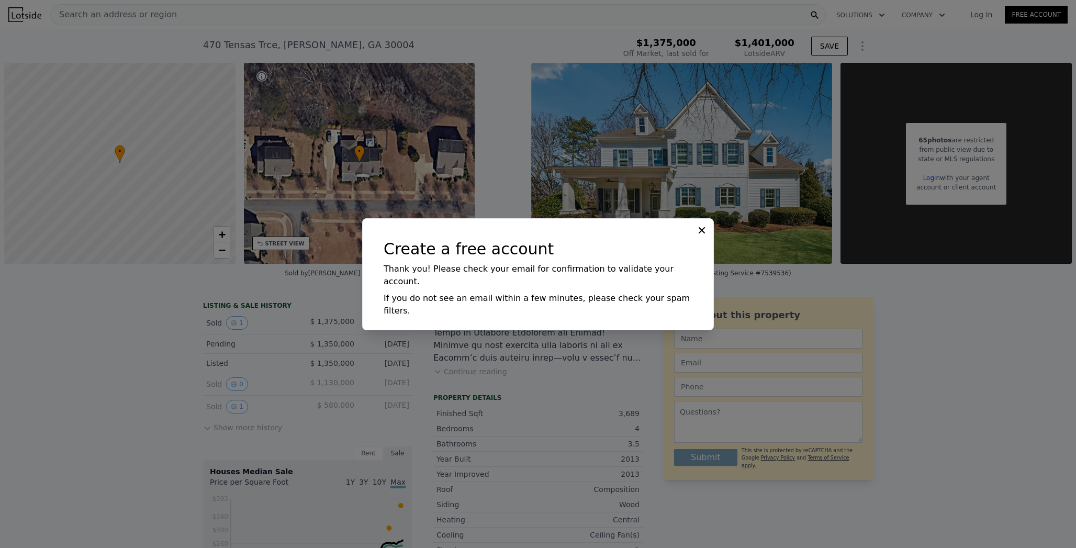
click at [914, 164] on div at bounding box center [538, 274] width 1076 height 548
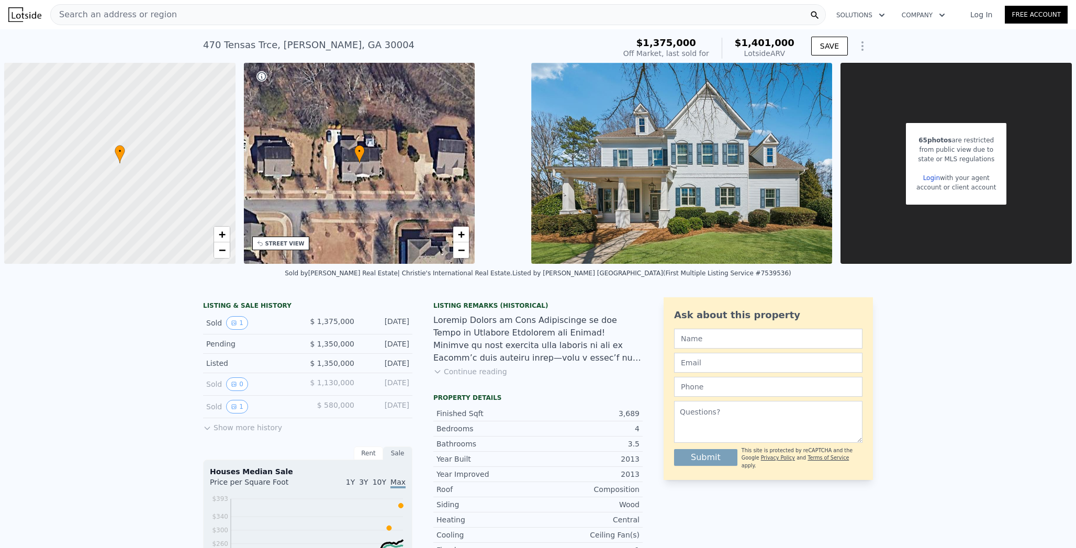
click at [923, 174] on link "Login" at bounding box center [931, 177] width 17 height 7
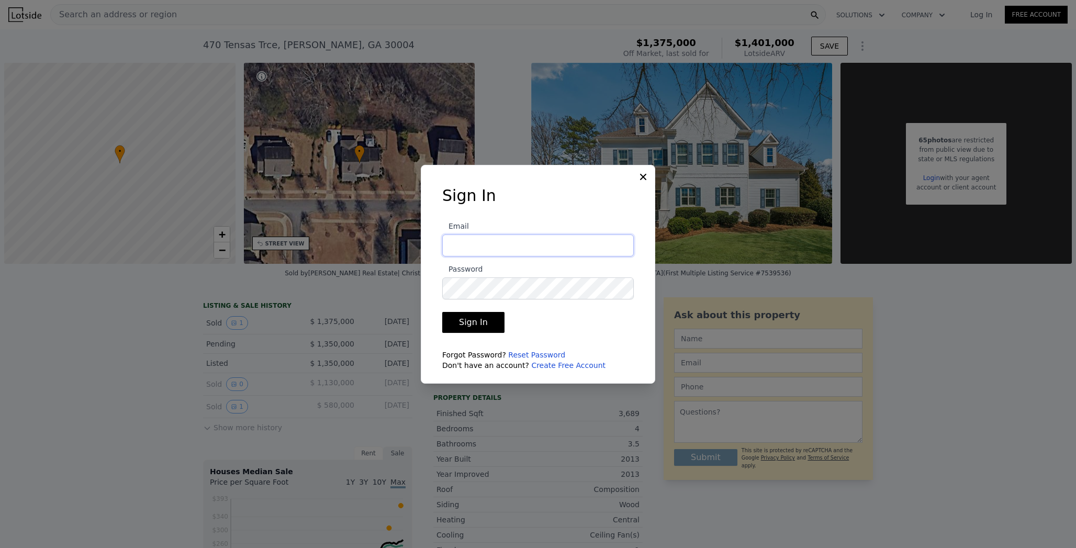
type input "[PERSON_NAME][EMAIL_ADDRESS][DOMAIN_NAME]"
click at [480, 320] on button "Sign In" at bounding box center [473, 322] width 62 height 21
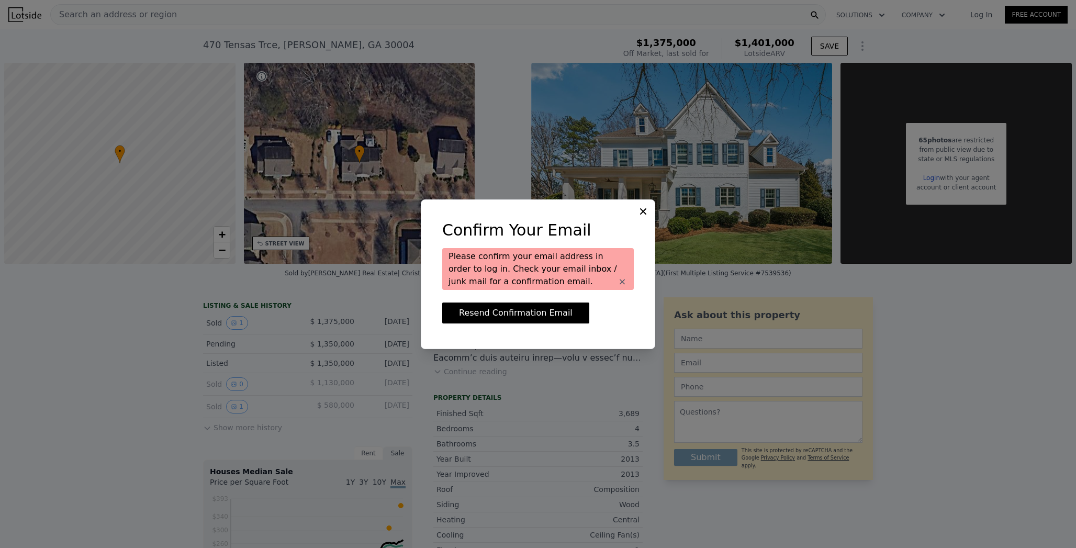
drag, startPoint x: 524, startPoint y: 312, endPoint x: 645, endPoint y: 203, distance: 163.4
click at [645, 205] on div "Confirm Your Email Please confirm your email address in order to log in. Check …" at bounding box center [538, 274] width 234 height 150
click at [645, 203] on div "Confirm Your Email Please confirm your email address in order to log in. Check …" at bounding box center [538, 274] width 234 height 150
click at [645, 210] on icon at bounding box center [643, 211] width 10 height 10
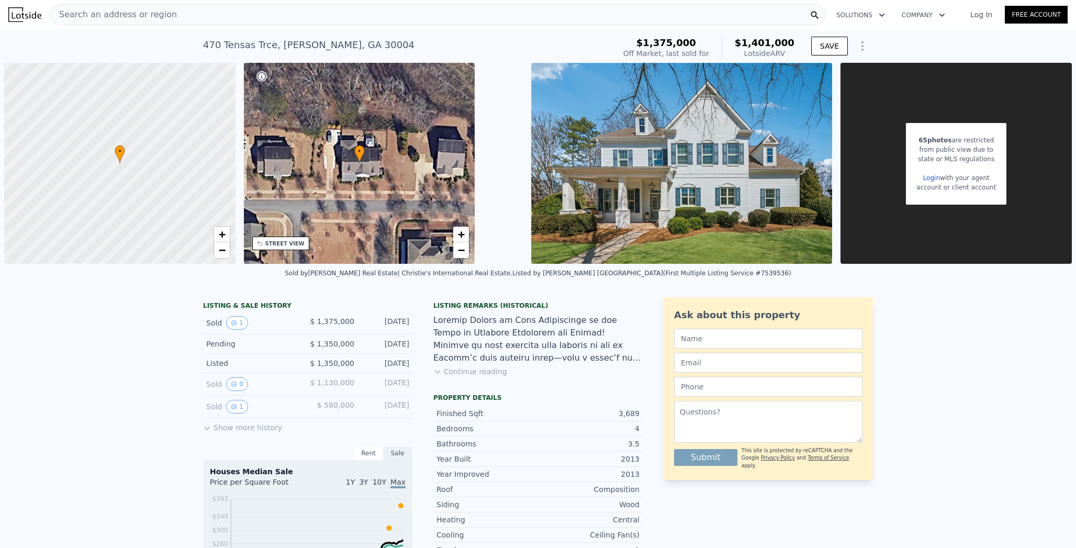
click at [927, 174] on link "Login" at bounding box center [931, 177] width 17 height 7
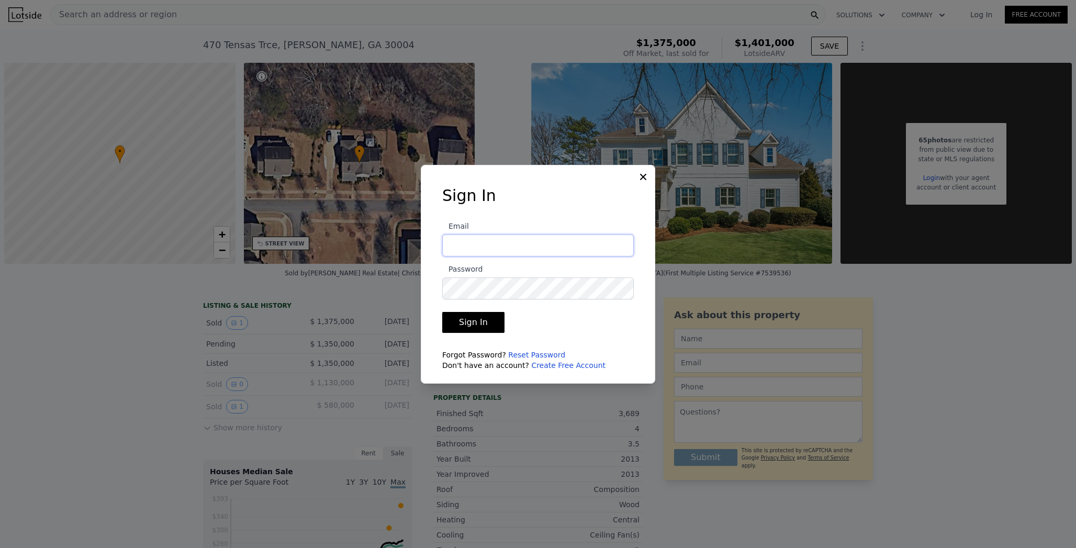
click at [490, 255] on input "Email" at bounding box center [537, 245] width 191 height 22
type input "stefan.stanimirovic.fl@gmail.com"
click at [461, 323] on button "Sign In" at bounding box center [473, 322] width 62 height 21
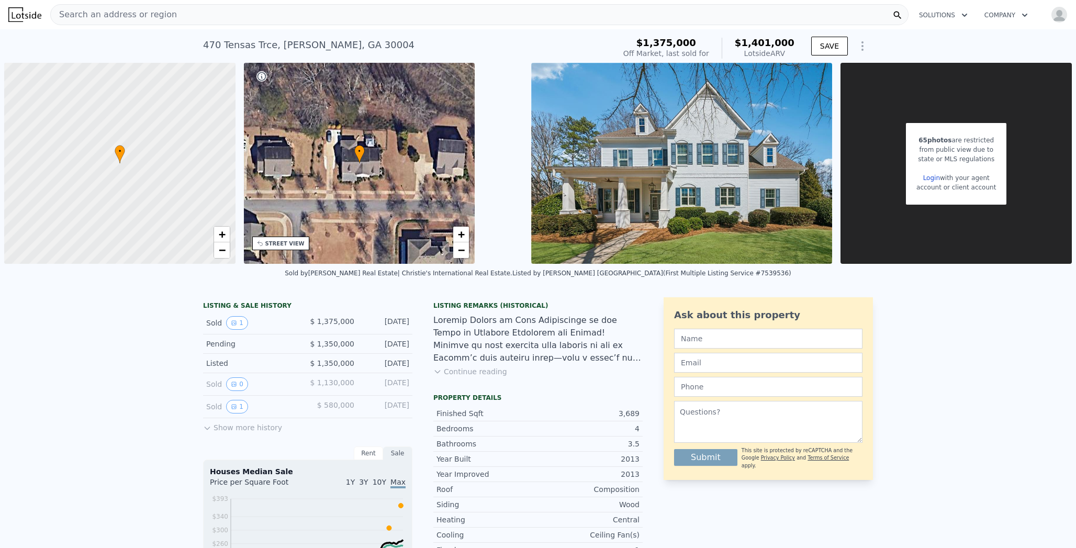
click at [872, 221] on div "65 photos are restricted from public view due to state or MLS regulations Login…" at bounding box center [955, 163] width 231 height 201
click at [270, 18] on div "Search an address or region" at bounding box center [479, 14] width 858 height 21
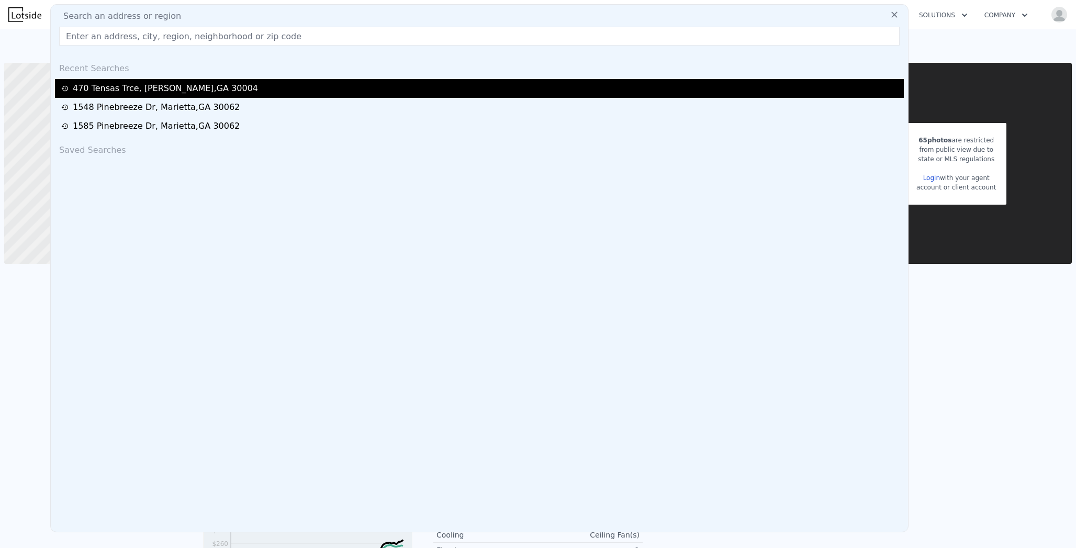
click at [137, 88] on div "[STREET_ADDRESS][PERSON_NAME]" at bounding box center [165, 88] width 185 height 13
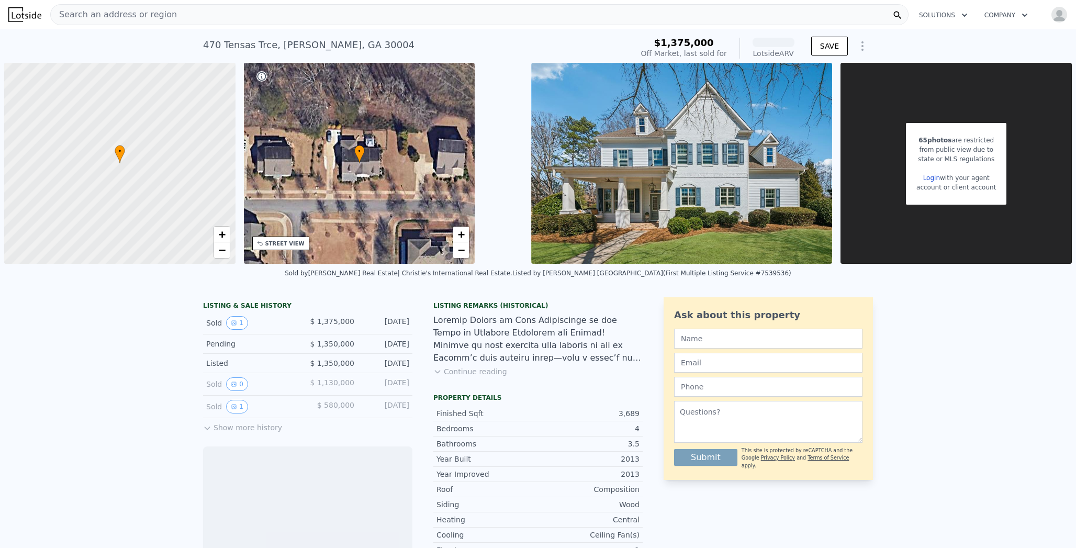
click at [923, 174] on link "Login" at bounding box center [931, 177] width 17 height 7
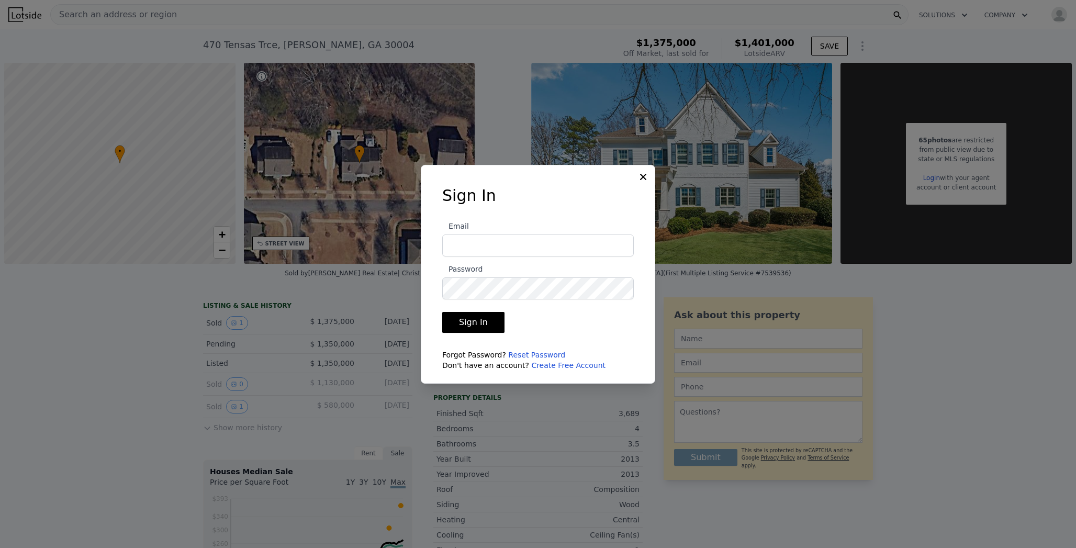
type input "[PERSON_NAME][EMAIL_ADDRESS][DOMAIN_NAME]"
click at [476, 319] on button "Sign In" at bounding box center [473, 322] width 62 height 21
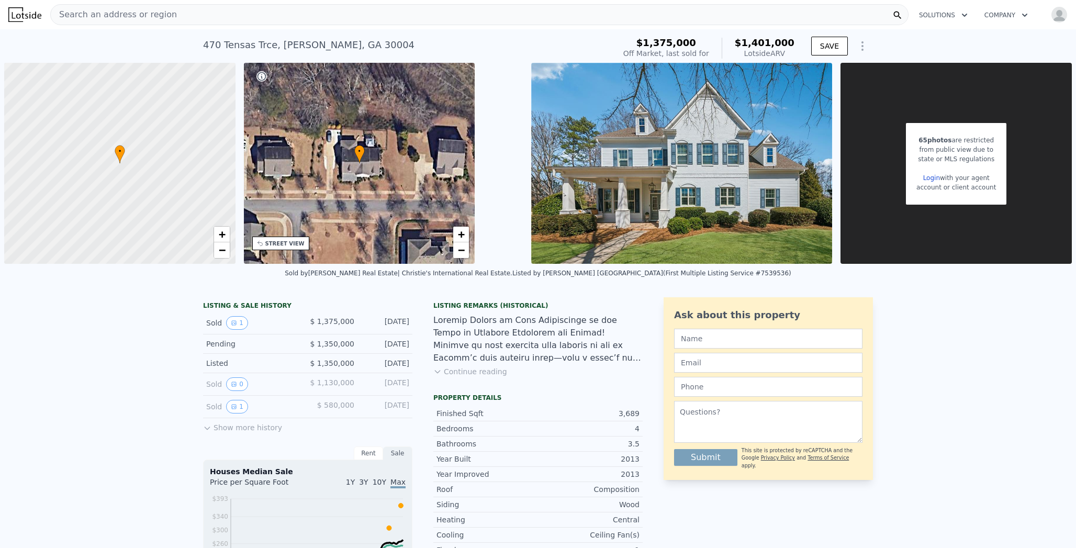
click at [488, 301] on div "Listing Remarks (Historical)" at bounding box center [537, 305] width 209 height 8
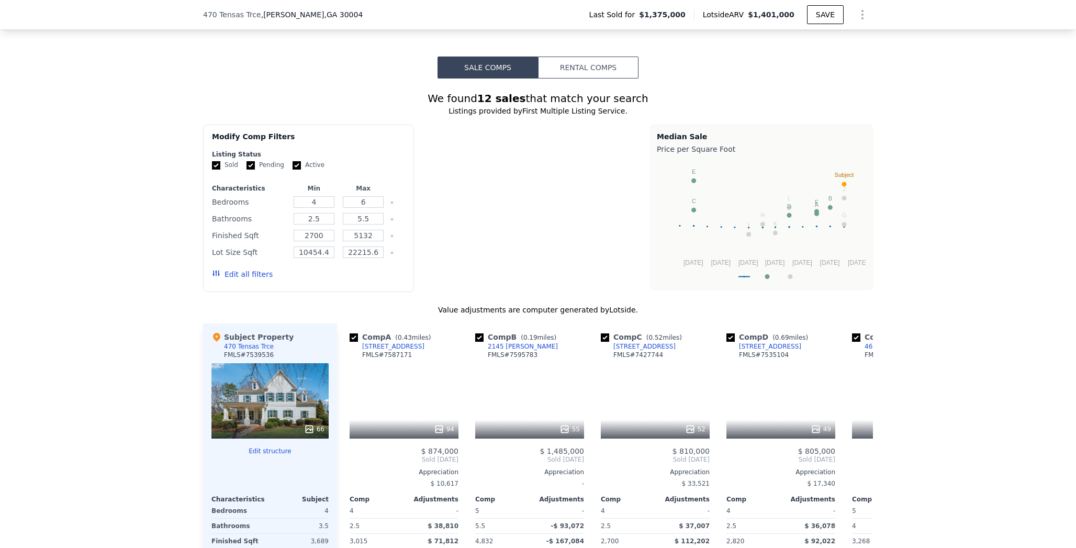
scroll to position [862, 0]
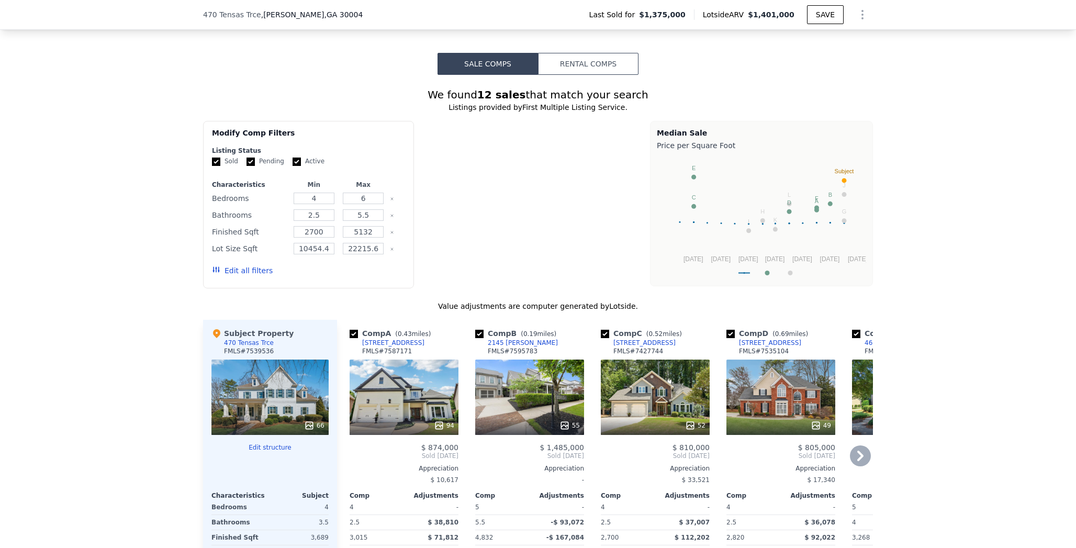
click at [391, 328] on div "Comp A ( 0.43 miles)" at bounding box center [391, 333] width 85 height 10
click at [391, 339] on div "[STREET_ADDRESS]" at bounding box center [393, 343] width 62 height 8
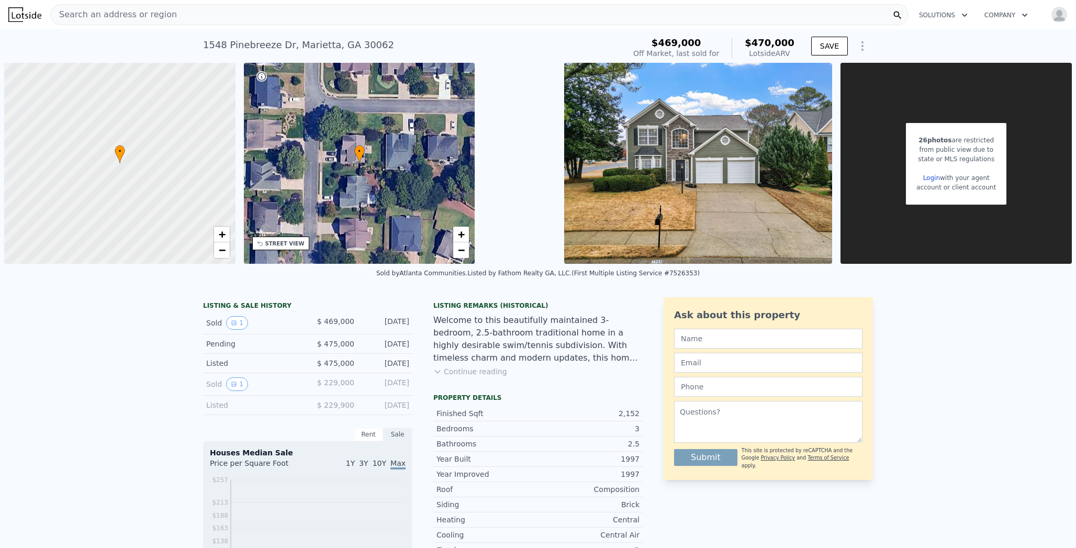
click at [923, 174] on link "Login" at bounding box center [931, 177] width 17 height 7
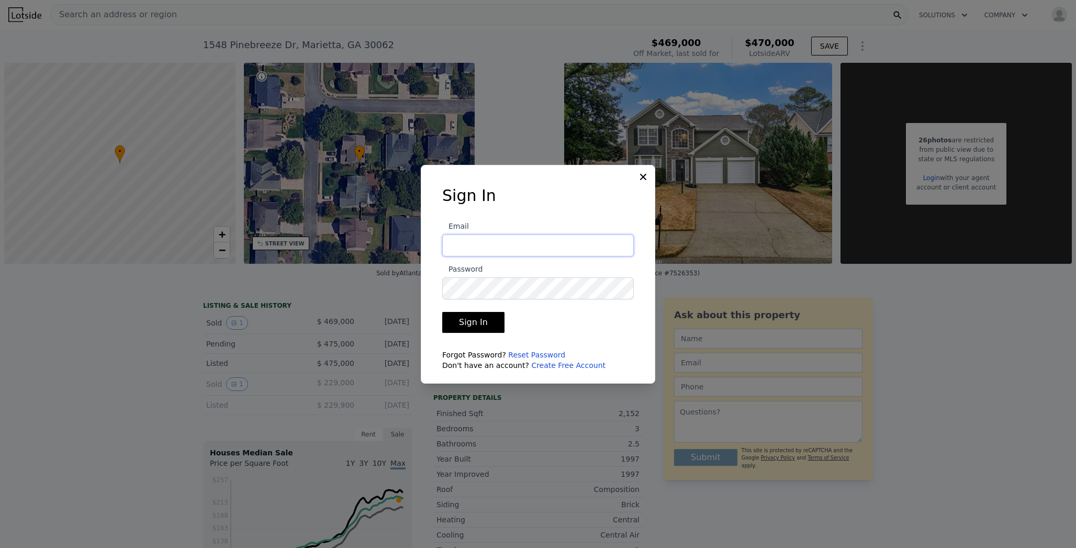
type input "[PERSON_NAME][EMAIL_ADDRESS][DOMAIN_NAME]"
click at [469, 324] on button "Sign In" at bounding box center [473, 322] width 62 height 21
